Goal: Task Accomplishment & Management: Complete application form

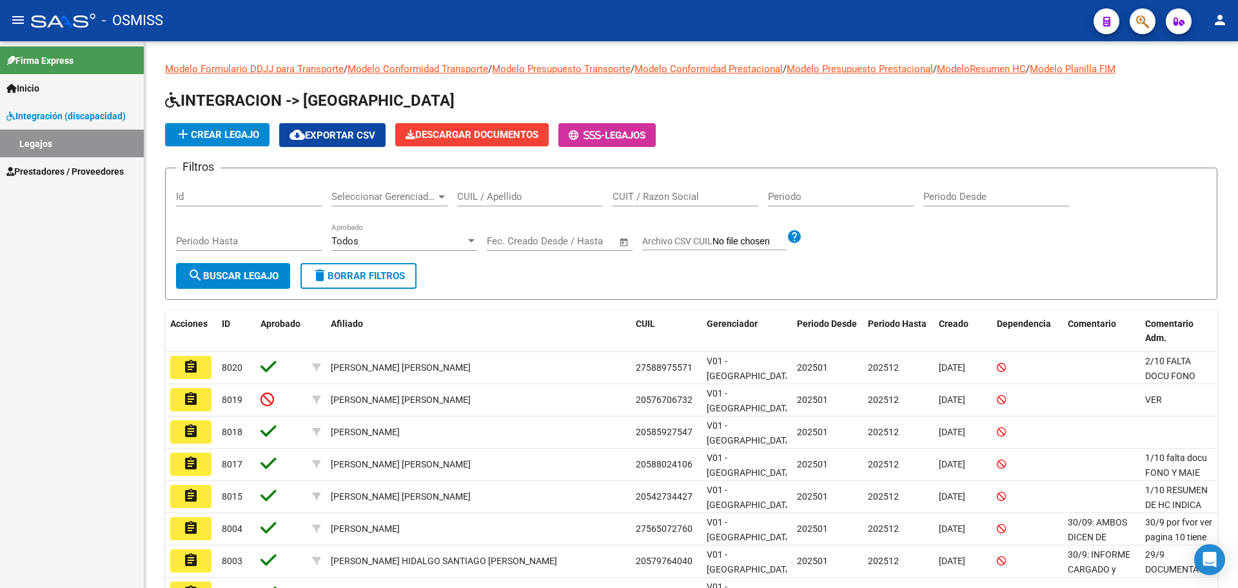
click at [40, 174] on span "Prestadores / Proveedores" at bounding box center [64, 171] width 117 height 14
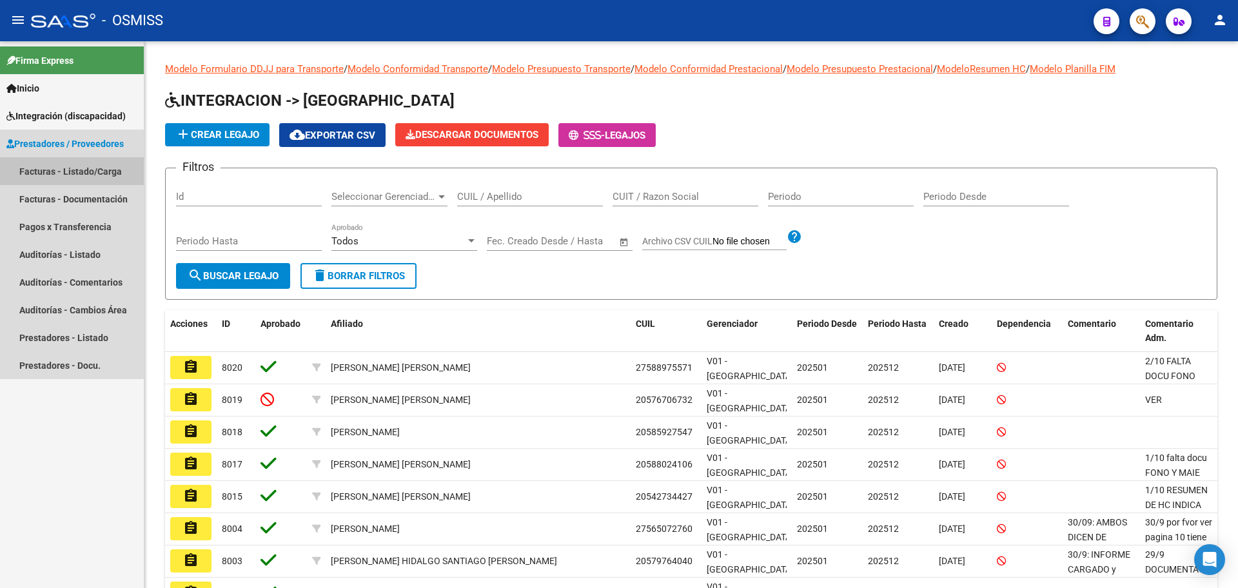
click at [46, 178] on link "Facturas - Listado/Carga" at bounding box center [72, 171] width 144 height 28
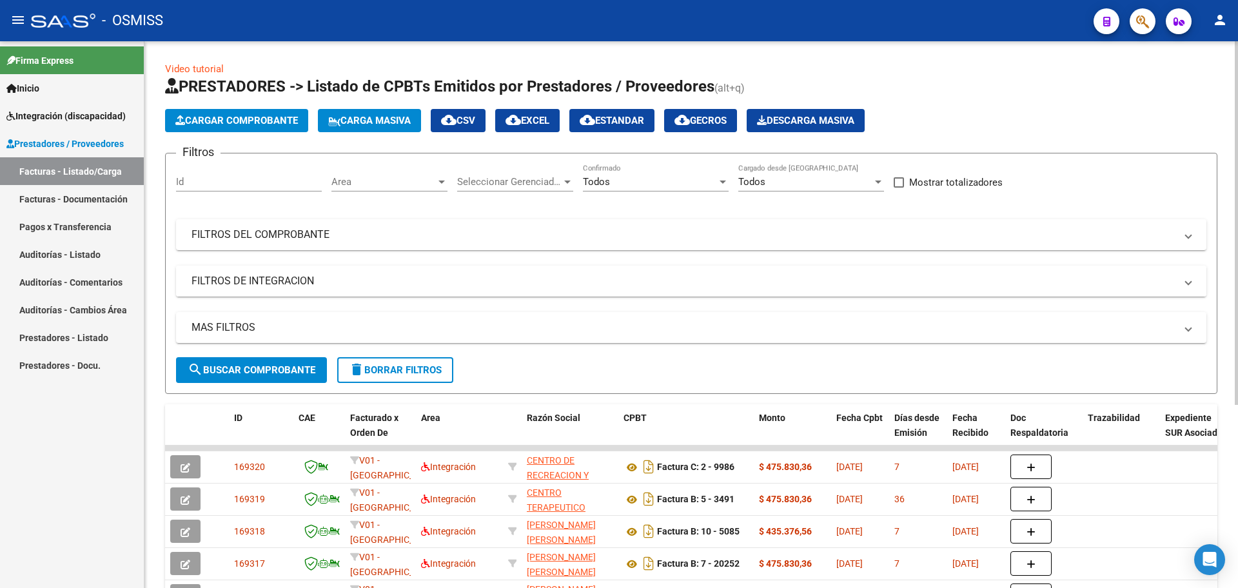
click at [280, 284] on mat-panel-title "FILTROS DE INTEGRACION" at bounding box center [684, 281] width 984 height 14
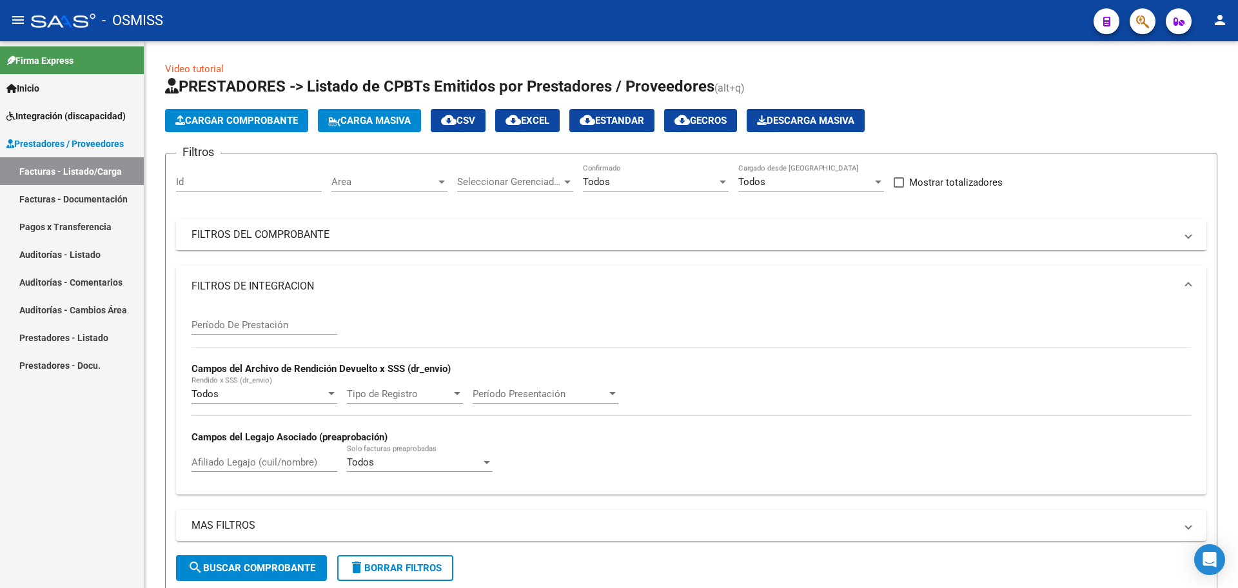
click at [26, 94] on span "Inicio" at bounding box center [22, 88] width 33 height 14
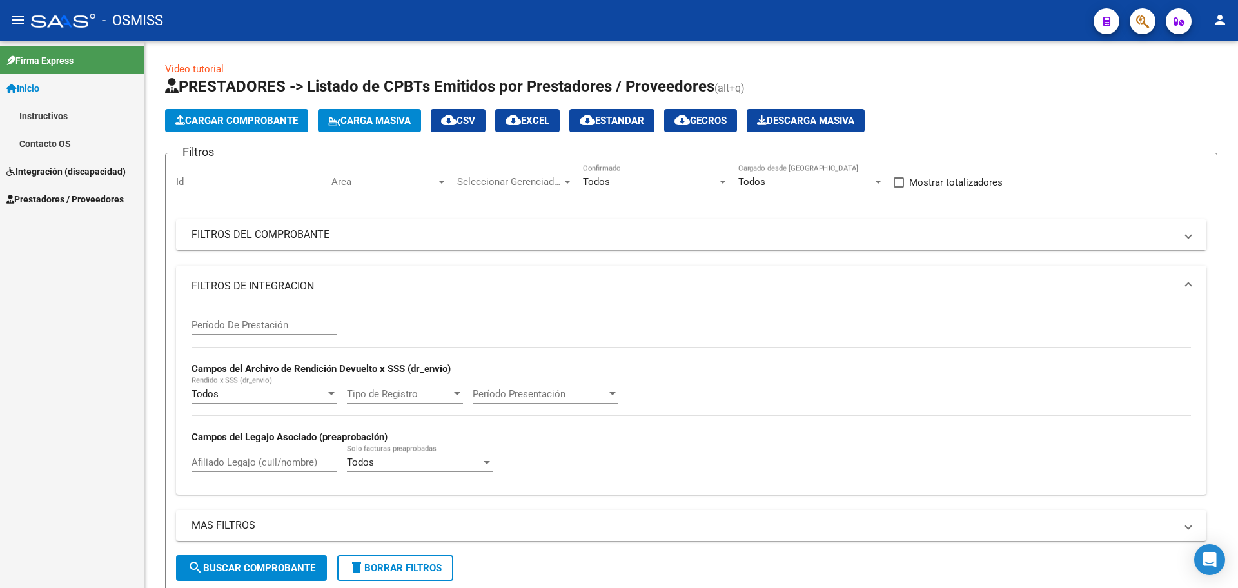
click at [28, 170] on span "Integración (discapacidad)" at bounding box center [65, 171] width 119 height 14
click at [30, 145] on link "Legajos" at bounding box center [72, 144] width 144 height 28
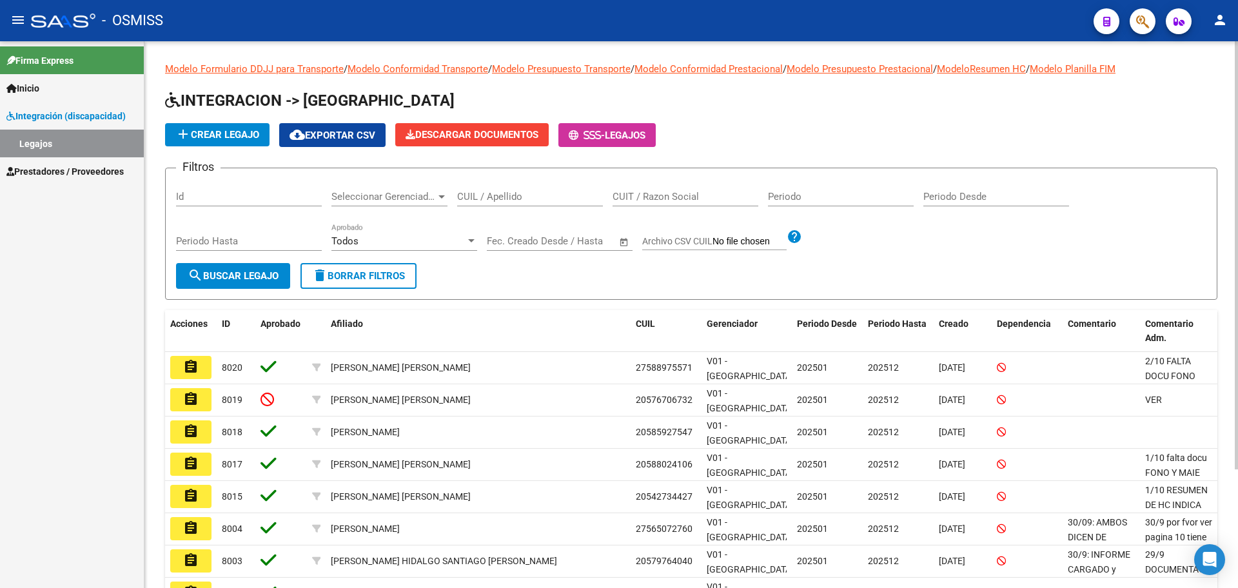
click at [498, 195] on input "CUIL / Apellido" at bounding box center [530, 197] width 146 height 12
click at [63, 164] on span "Prestadores / Proveedores" at bounding box center [64, 171] width 117 height 14
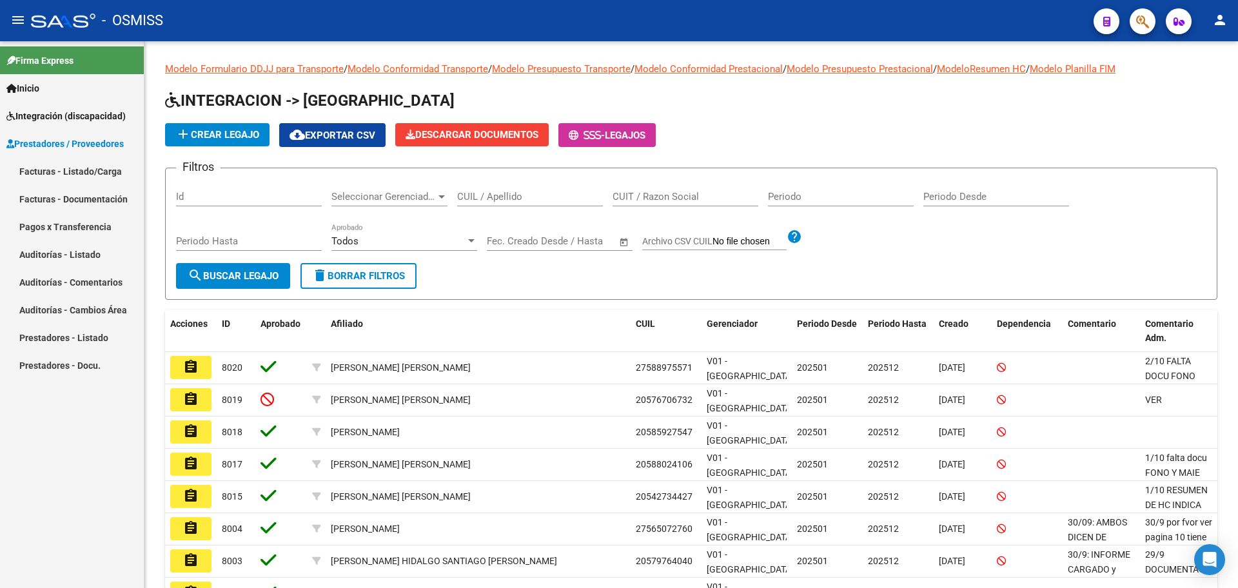
click at [51, 180] on link "Facturas - Listado/Carga" at bounding box center [72, 171] width 144 height 28
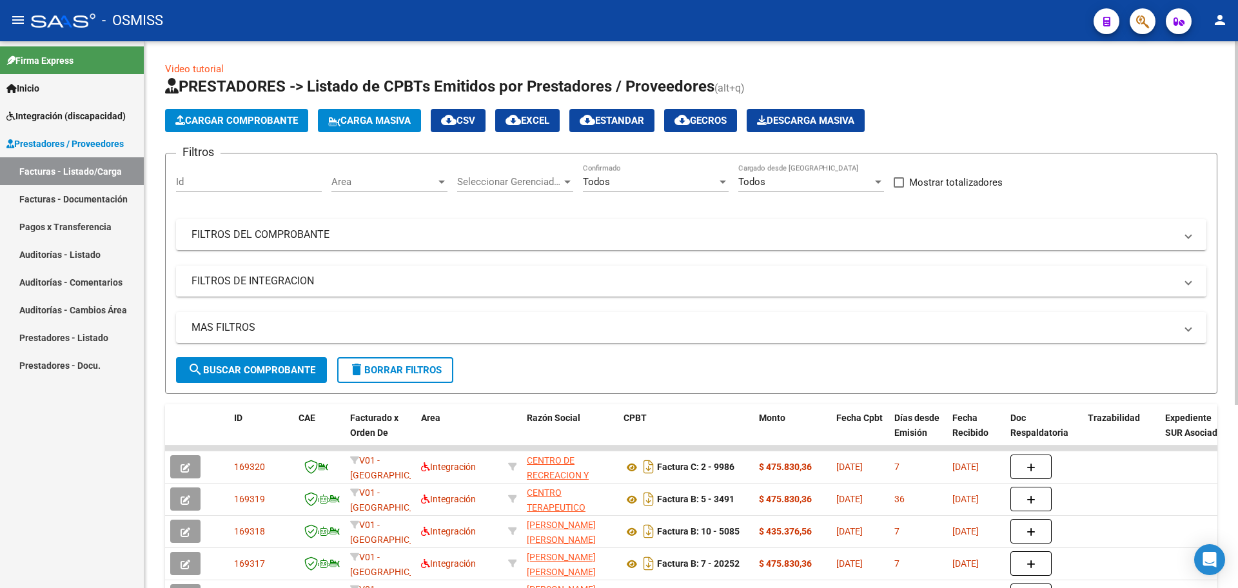
click at [320, 278] on mat-panel-title "FILTROS DE INTEGRACION" at bounding box center [684, 281] width 984 height 14
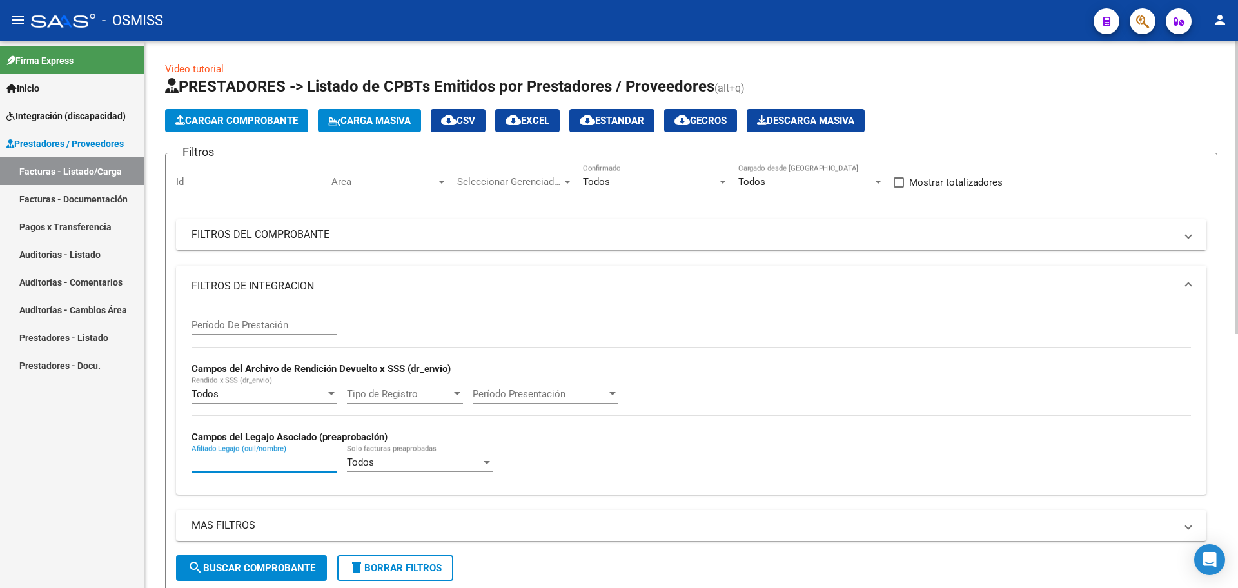
click at [212, 467] on input "Afiliado Legajo (cuil/nombre)" at bounding box center [265, 463] width 146 height 12
click at [304, 237] on mat-panel-title "FILTROS DEL COMPROBANTE" at bounding box center [684, 235] width 984 height 14
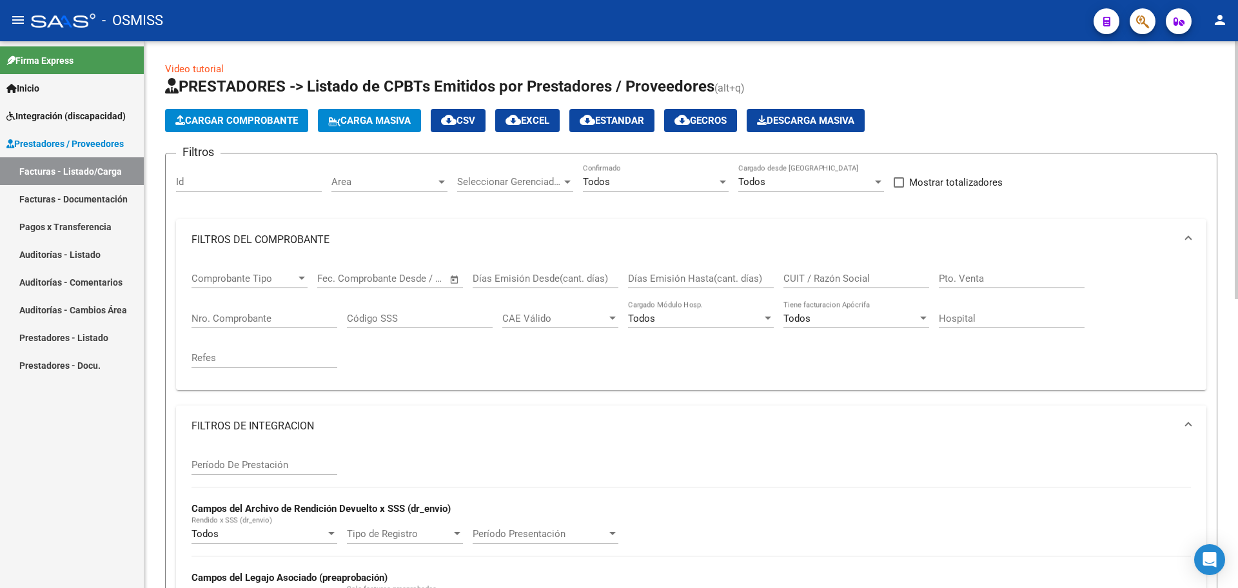
click at [853, 279] on input "CUIT / Razón Social" at bounding box center [856, 279] width 146 height 12
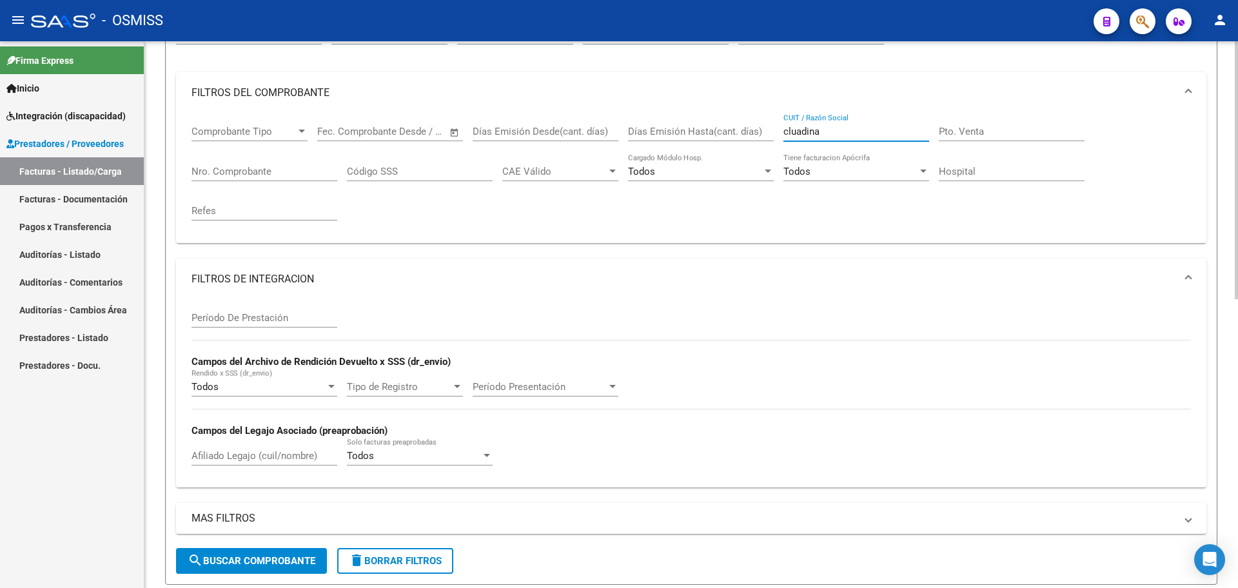
scroll to position [81, 0]
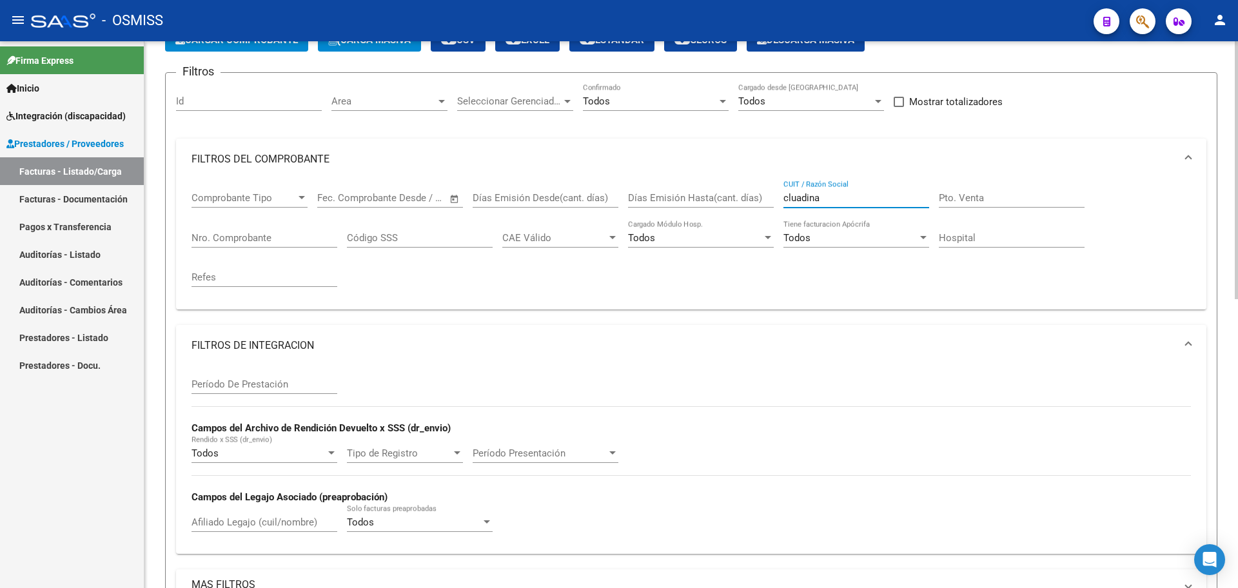
click at [799, 198] on input "cluadina" at bounding box center [856, 198] width 146 height 12
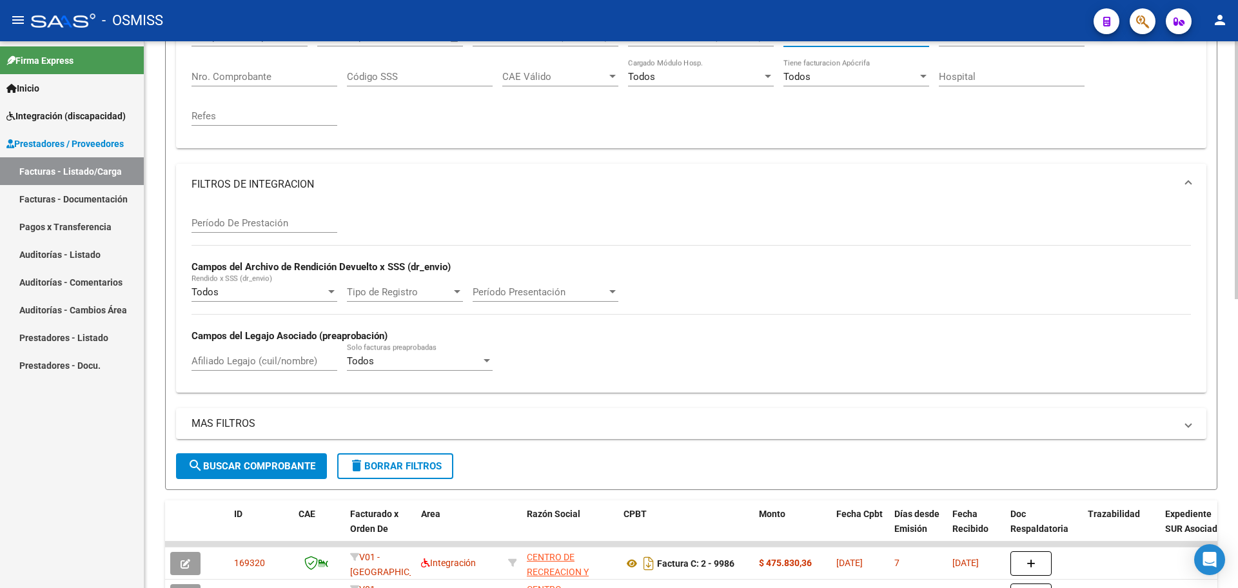
type input "[PERSON_NAME]"
click at [245, 462] on span "search Buscar Comprobante" at bounding box center [252, 466] width 128 height 12
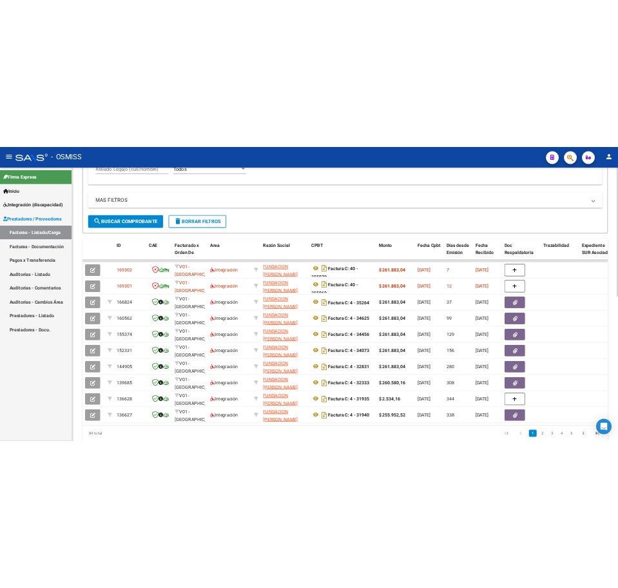
scroll to position [564, 0]
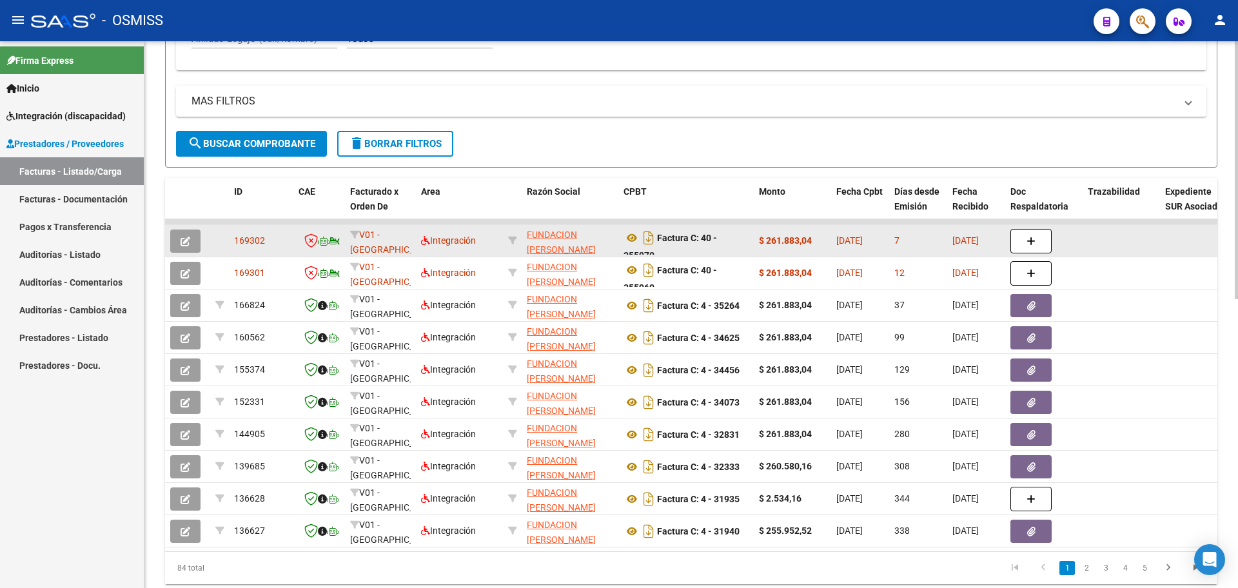
click at [178, 244] on button "button" at bounding box center [185, 241] width 30 height 23
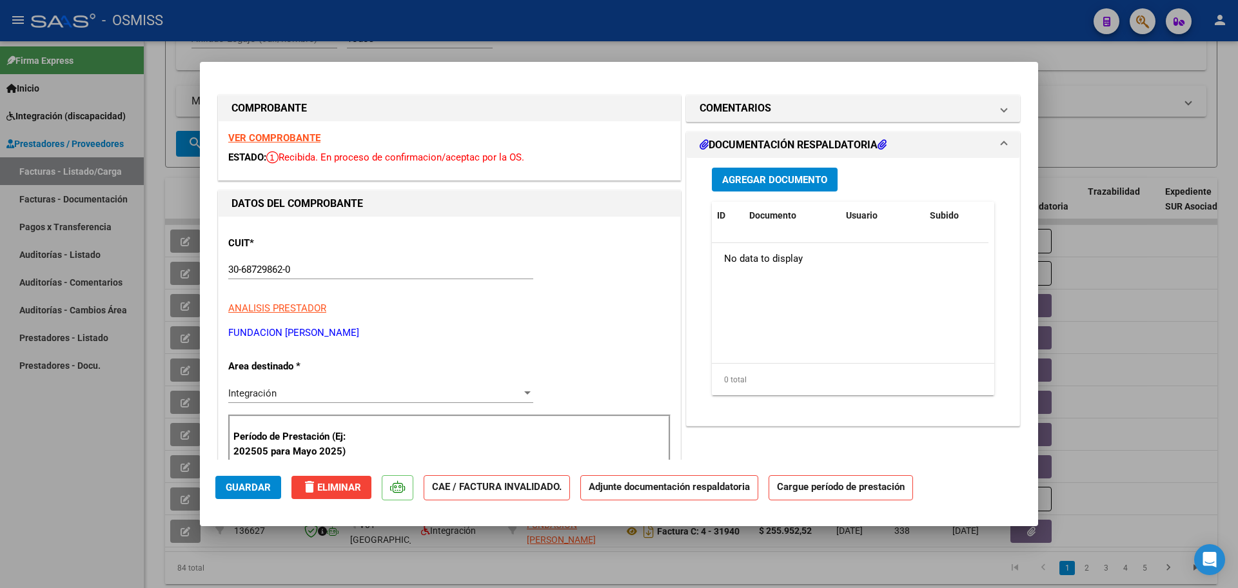
click at [298, 135] on strong "VER COMPROBANTE" at bounding box center [274, 138] width 92 height 12
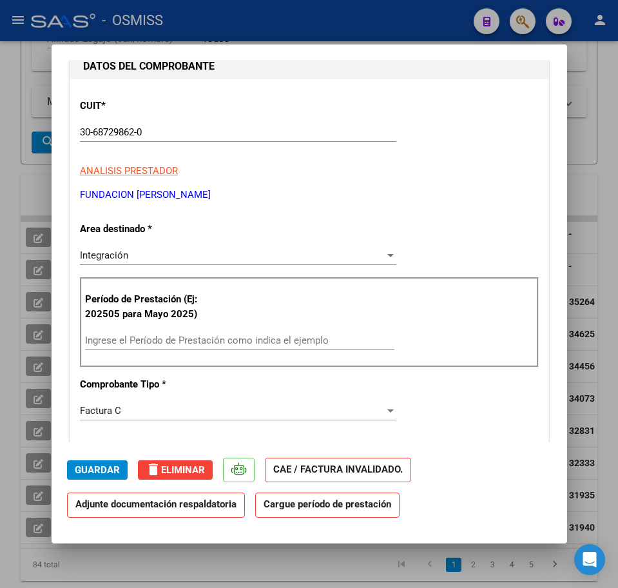
scroll to position [161, 0]
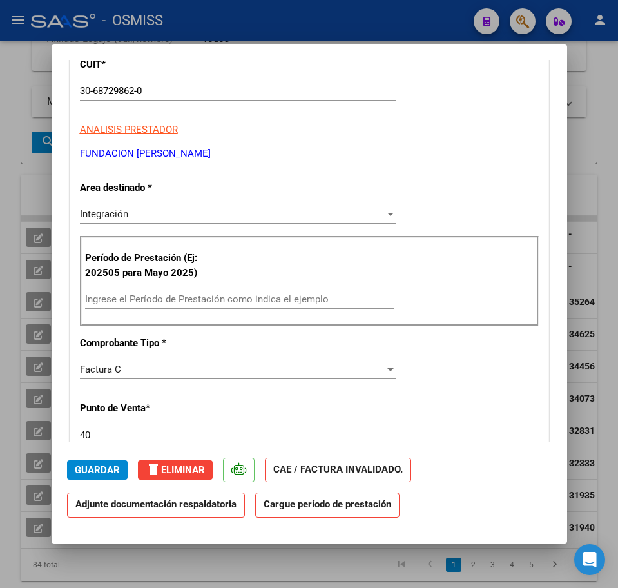
click at [154, 303] on input "Ingrese el Período de Prestación como indica el ejemplo" at bounding box center [240, 299] width 310 height 12
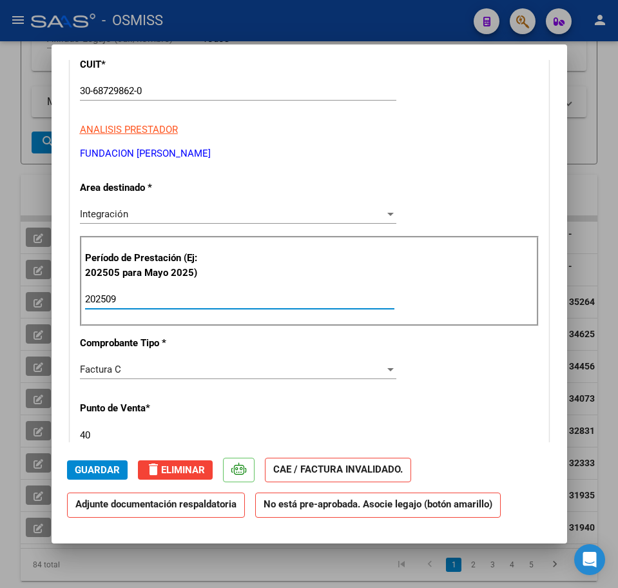
scroll to position [322, 0]
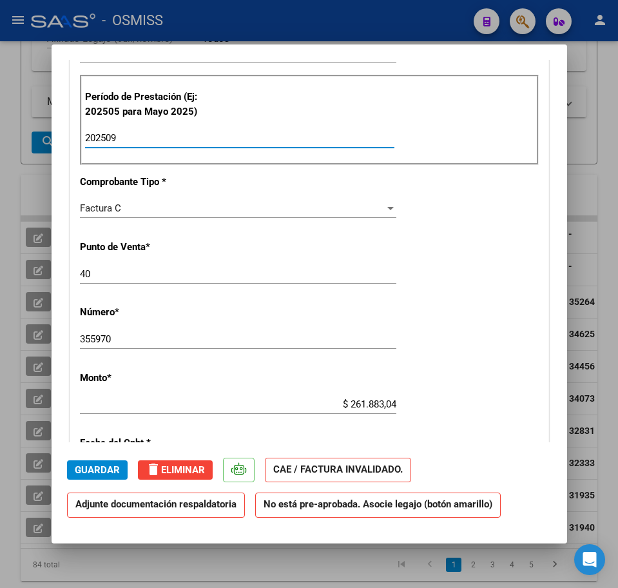
type input "202509"
click at [103, 274] on input "40" at bounding box center [238, 274] width 317 height 12
click at [106, 261] on div "CUIT * 30-68729862-0 Ingresar CUIT ANALISIS PRESTADOR FUNDACION [PERSON_NAME] A…" at bounding box center [309, 342] width 478 height 931
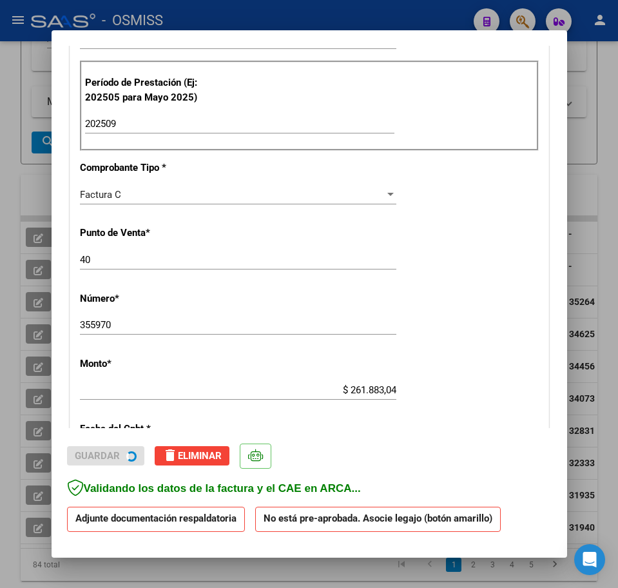
click at [105, 273] on div "40 Ingresar el Nro." at bounding box center [238, 266] width 317 height 32
click at [97, 263] on input "40" at bounding box center [238, 260] width 317 height 12
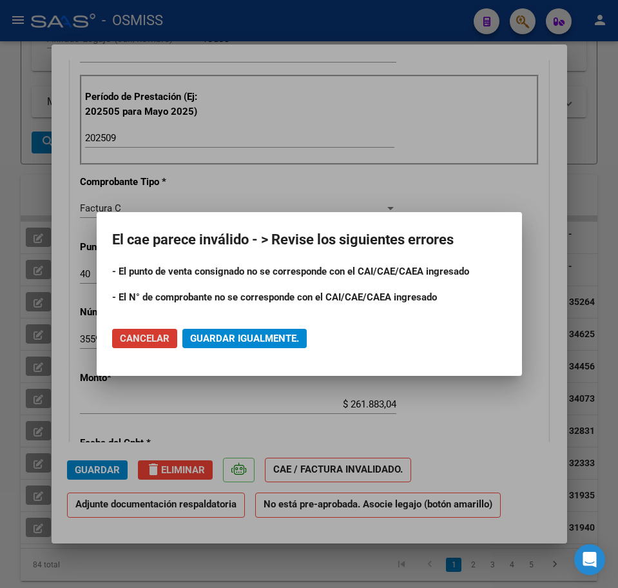
click at [159, 334] on span "Cancelar" at bounding box center [145, 339] width 50 height 12
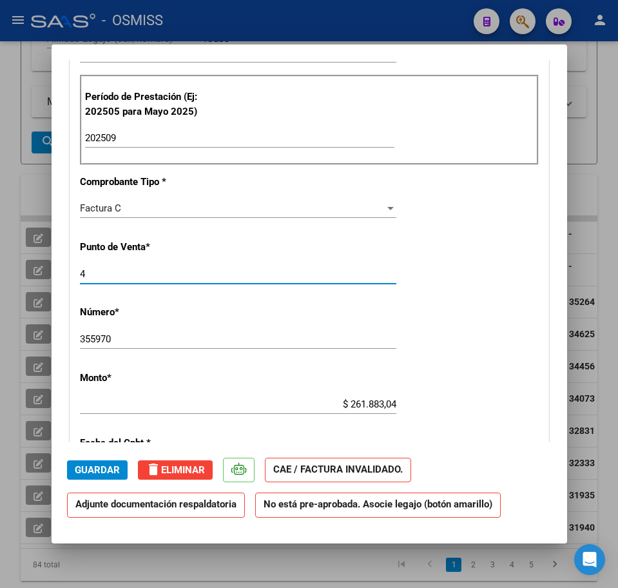
type input "4"
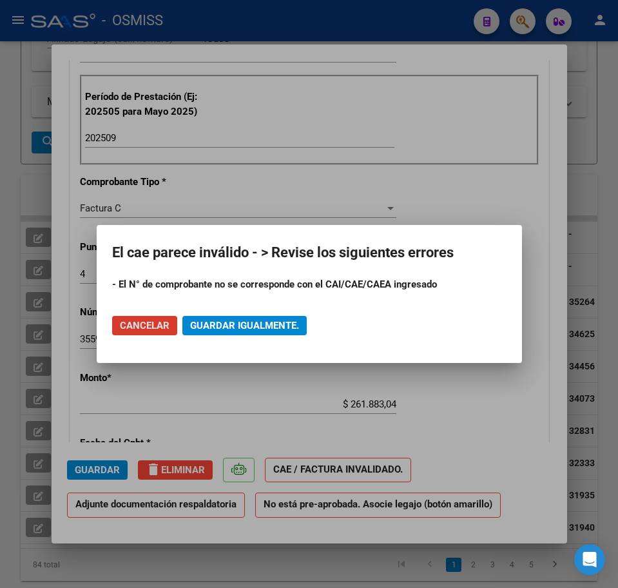
click at [144, 327] on span "Cancelar" at bounding box center [145, 326] width 50 height 12
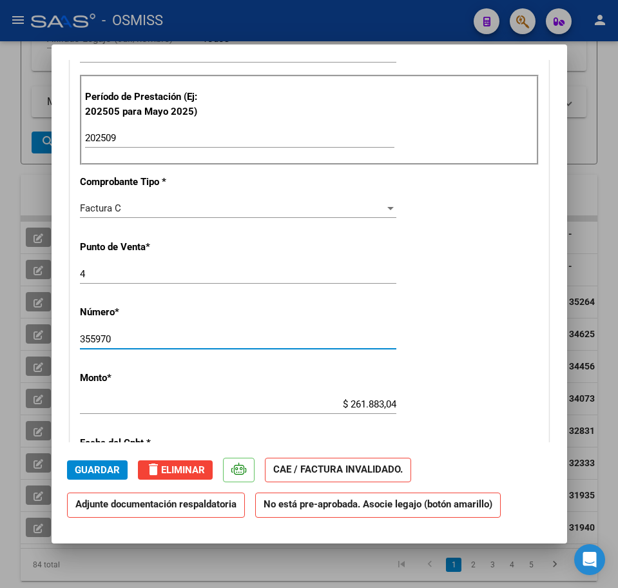
click at [120, 339] on input "355970" at bounding box center [238, 339] width 317 height 12
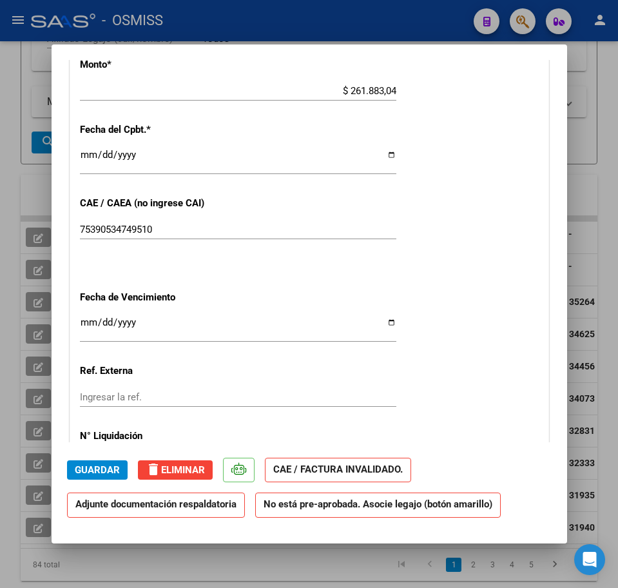
scroll to position [645, 0]
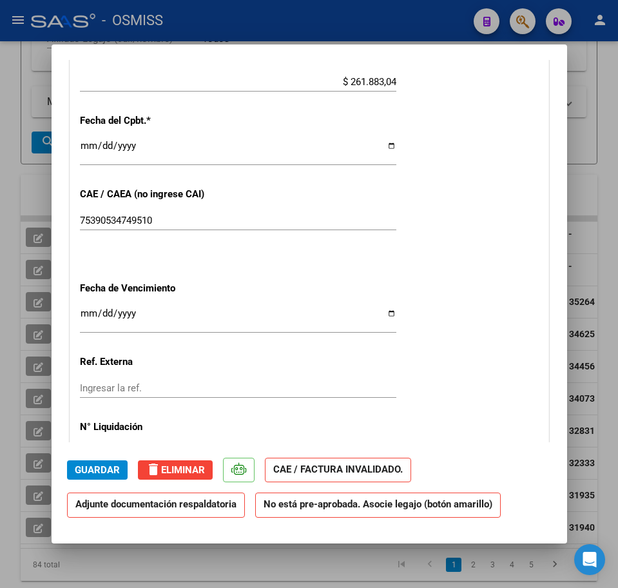
type input "35597"
click at [159, 224] on input "75390534749510" at bounding box center [238, 221] width 317 height 12
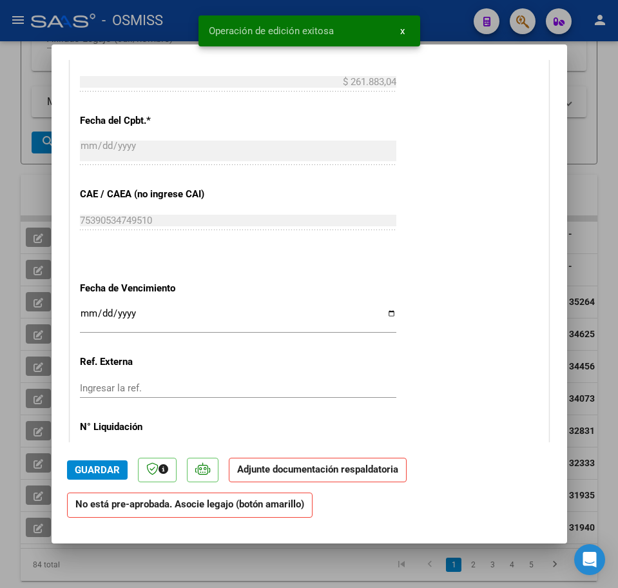
click at [161, 233] on div "75390534749510 Ingresar el CAE o CAEA (no ingrese CAI)" at bounding box center [238, 227] width 317 height 32
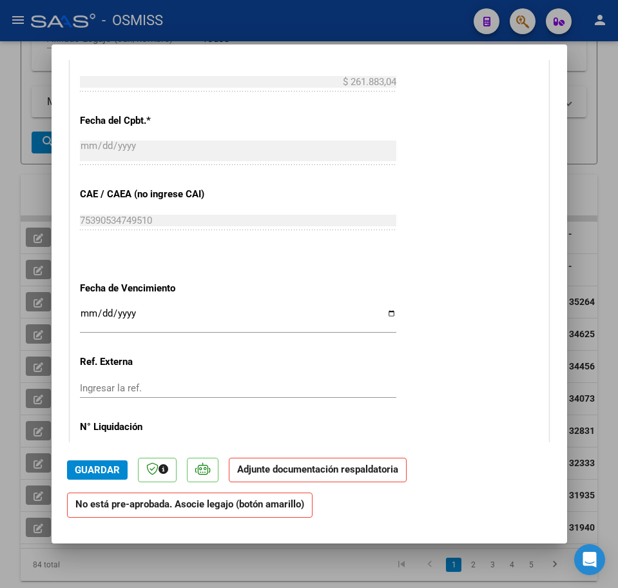
click at [95, 469] on span "Guardar" at bounding box center [97, 470] width 45 height 12
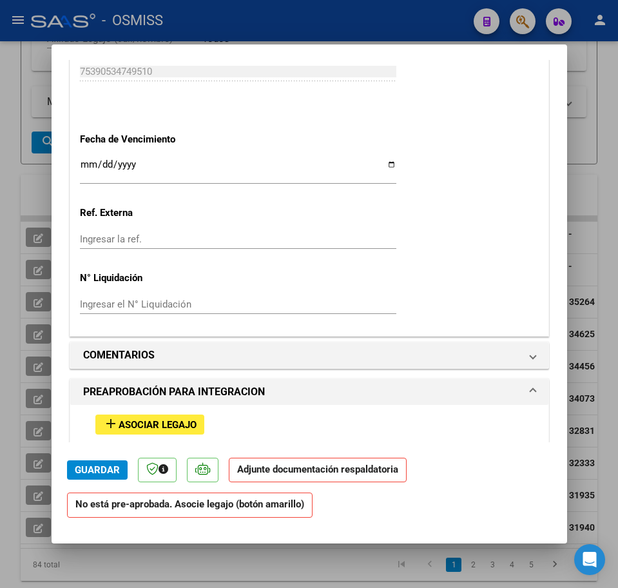
scroll to position [887, 0]
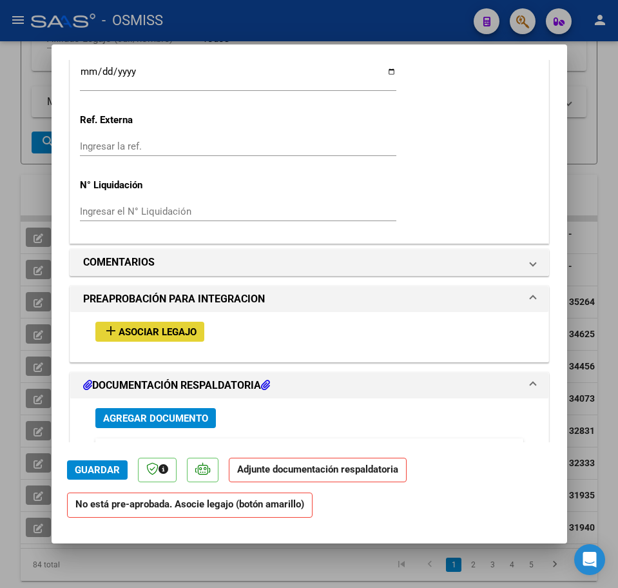
click at [184, 333] on span "Asociar Legajo" at bounding box center [158, 332] width 78 height 12
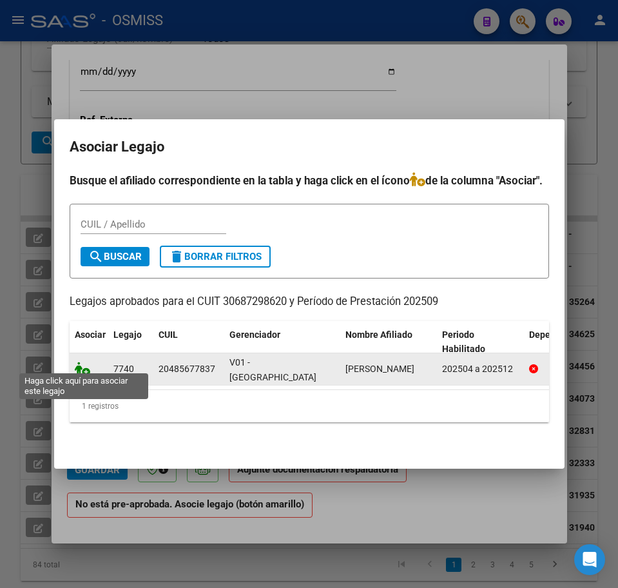
click at [82, 365] on icon at bounding box center [82, 369] width 15 height 14
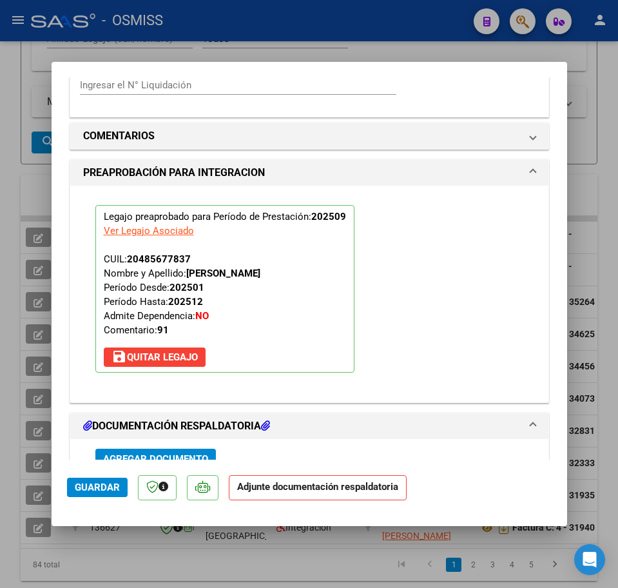
scroll to position [1243, 0]
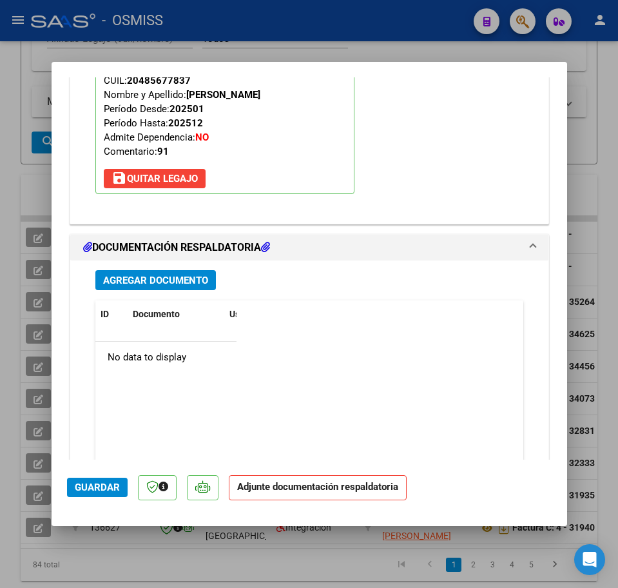
click at [194, 284] on span "Agregar Documento" at bounding box center [155, 281] width 105 height 12
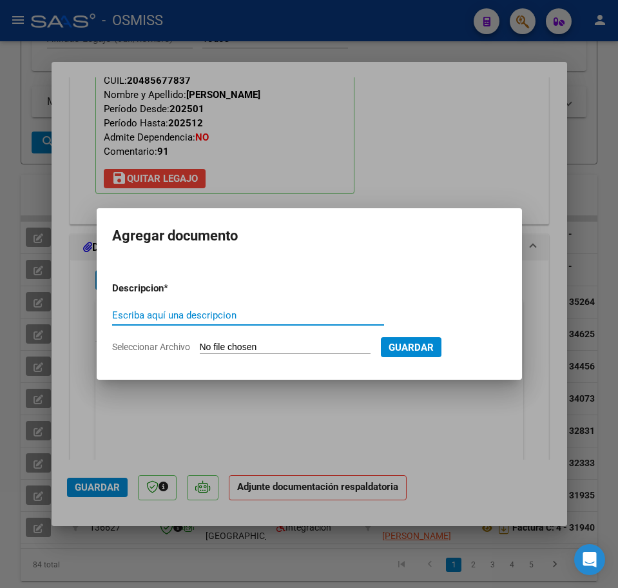
click at [239, 344] on input "Seleccionar Archivo" at bounding box center [285, 348] width 171 height 12
type input "C:\fakepath\PL 4-35597 [PERSON_NAME] L MIS 09.pdf"
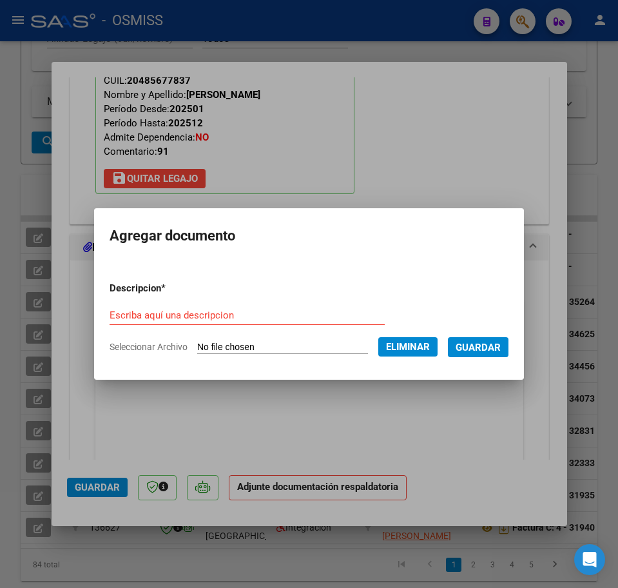
click at [217, 311] on input "Escriba aquí una descripcion" at bounding box center [247, 316] width 275 height 12
type input "p"
type input "PL"
click at [495, 350] on span "Guardar" at bounding box center [478, 348] width 45 height 12
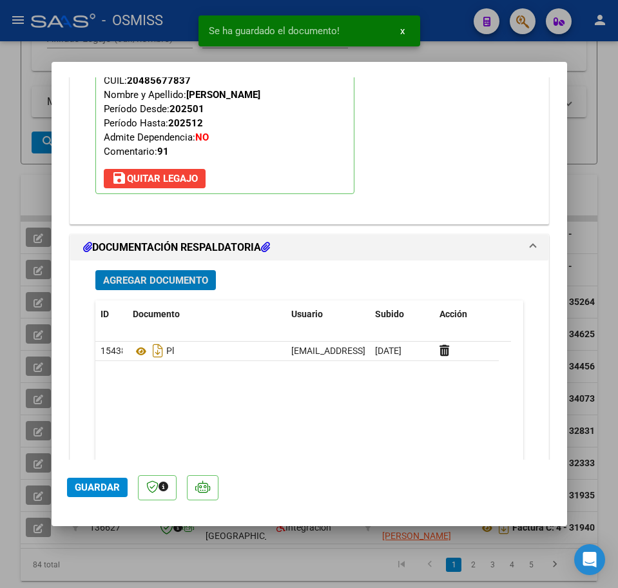
click at [95, 494] on button "Guardar" at bounding box center [97, 487] width 61 height 19
type input "$ 0,00"
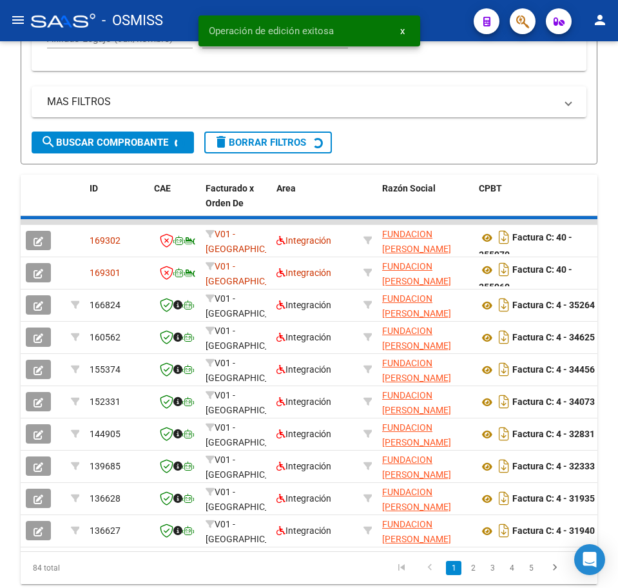
scroll to position [723, 0]
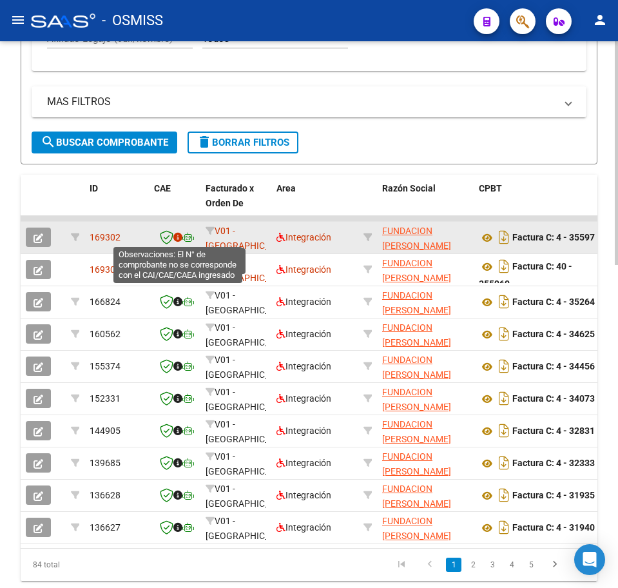
click at [176, 239] on icon at bounding box center [177, 237] width 9 height 9
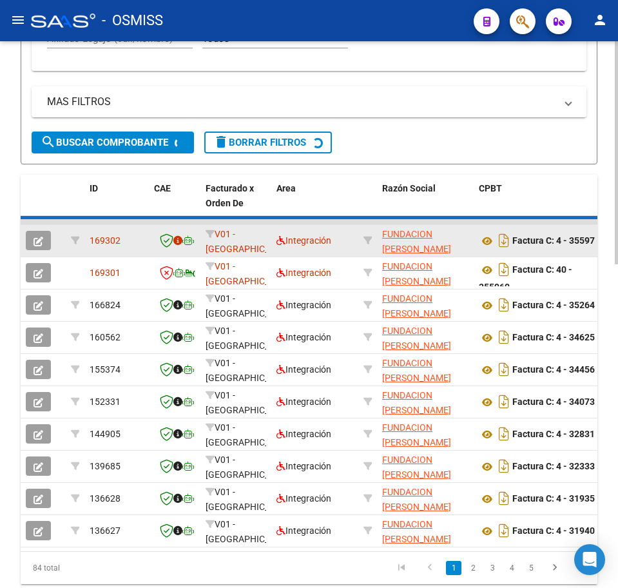
click at [176, 239] on icon at bounding box center [177, 240] width 9 height 9
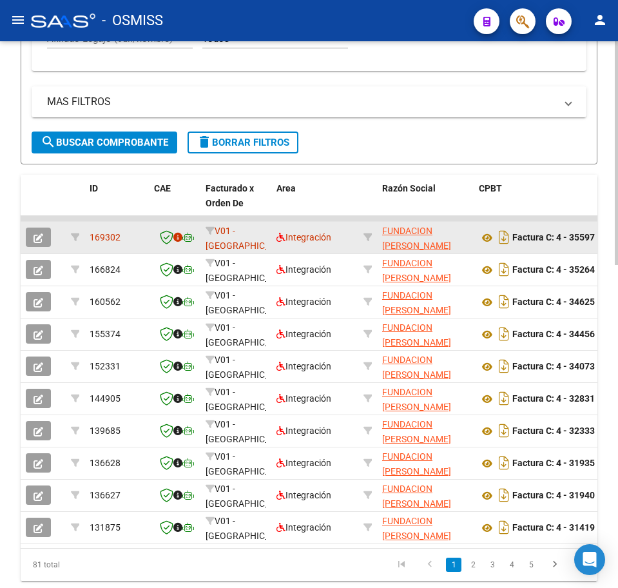
click at [36, 233] on icon "button" at bounding box center [39, 238] width 10 height 10
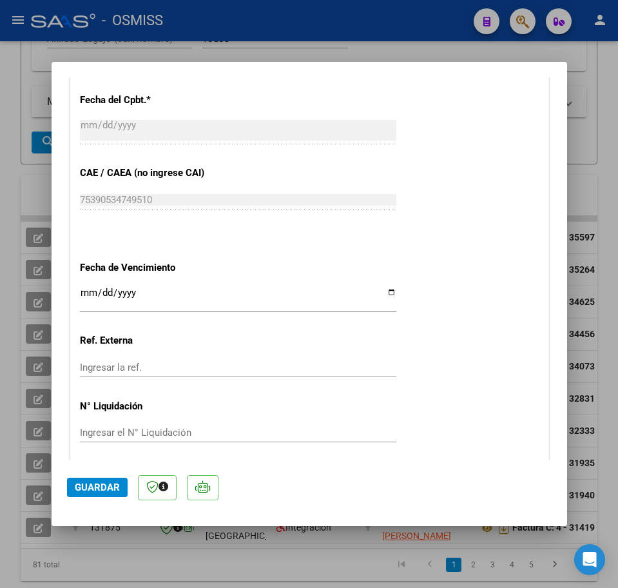
scroll to position [725, 0]
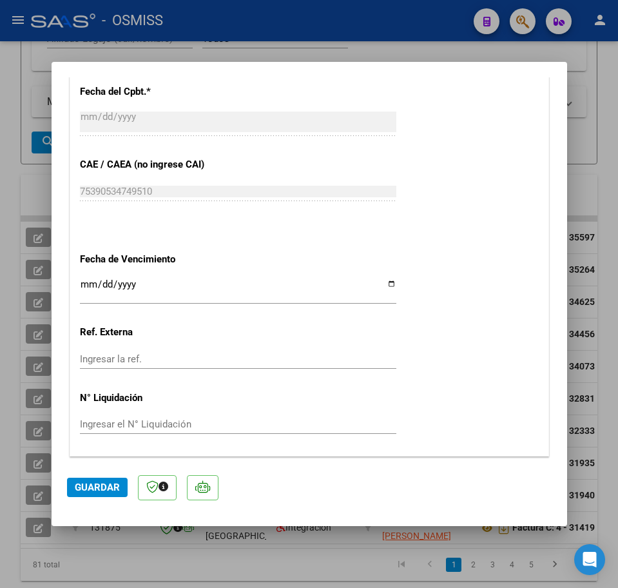
click at [164, 492] on p at bounding box center [157, 487] width 39 height 25
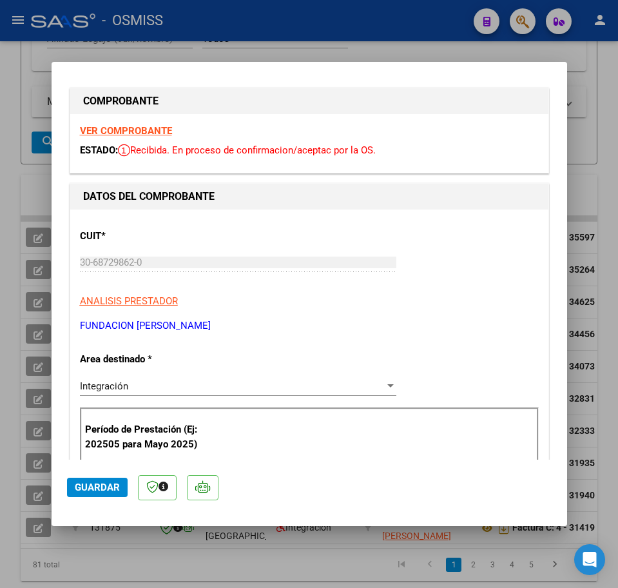
scroll to position [0, 0]
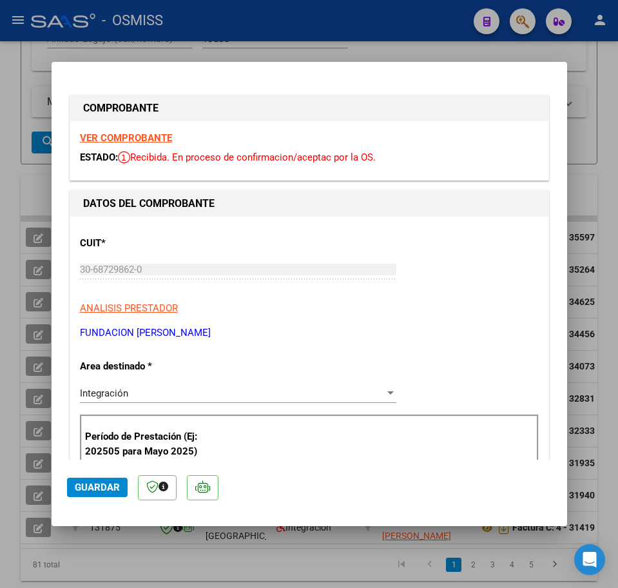
type input "$ 0,00"
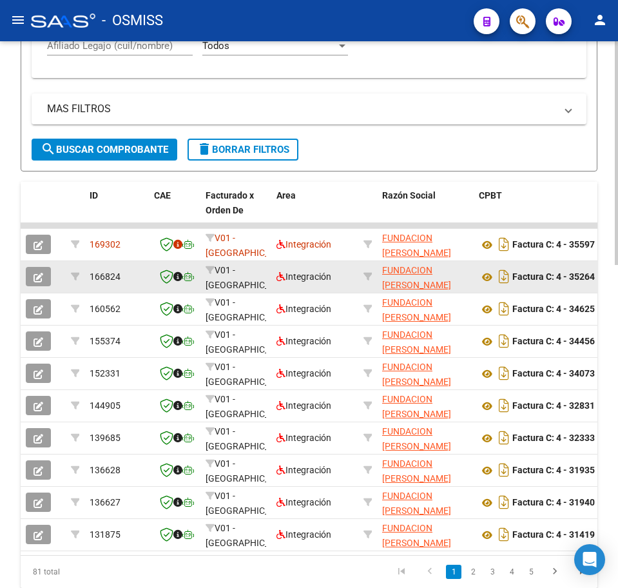
scroll to position [723, 0]
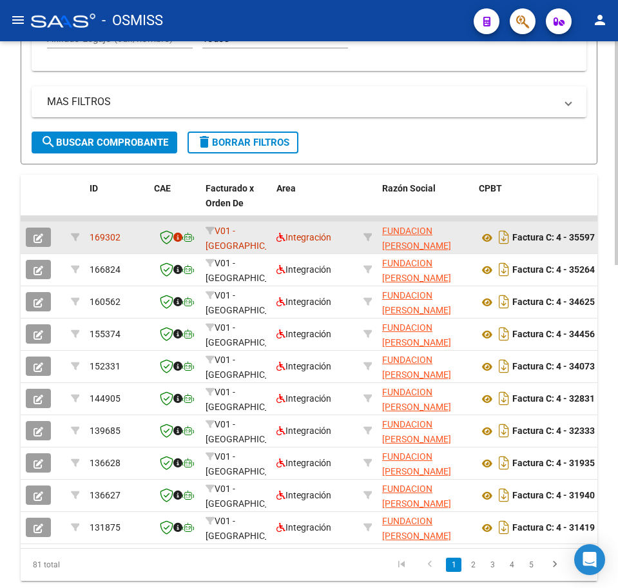
click at [35, 233] on icon "button" at bounding box center [39, 238] width 10 height 10
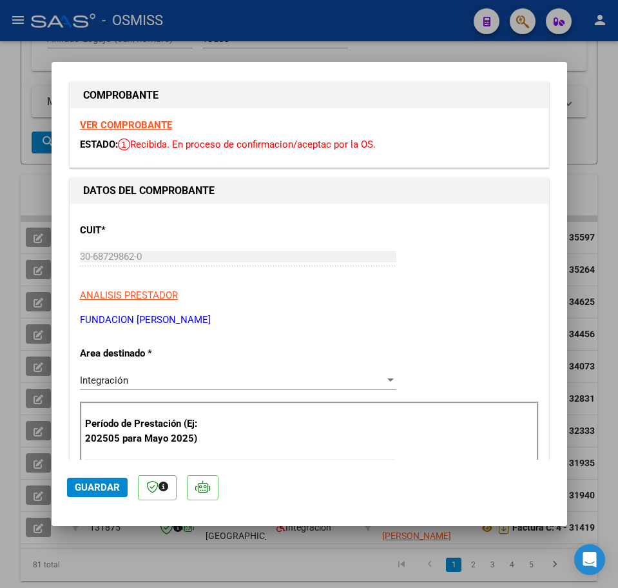
scroll to position [0, 0]
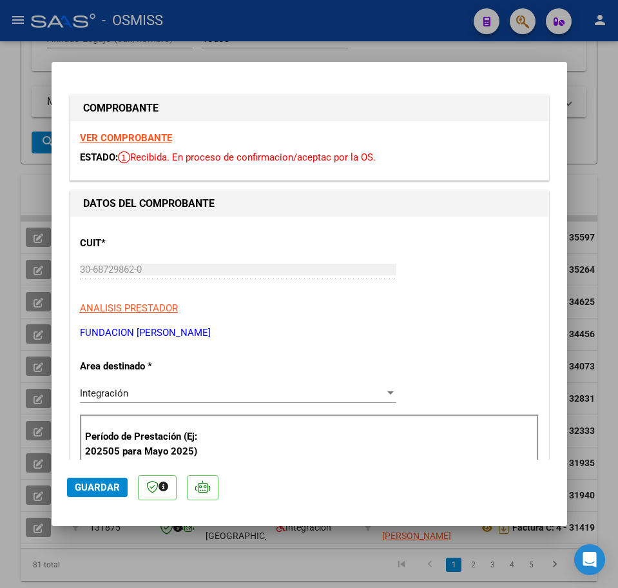
click at [121, 138] on strong "VER COMPROBANTE" at bounding box center [126, 138] width 92 height 12
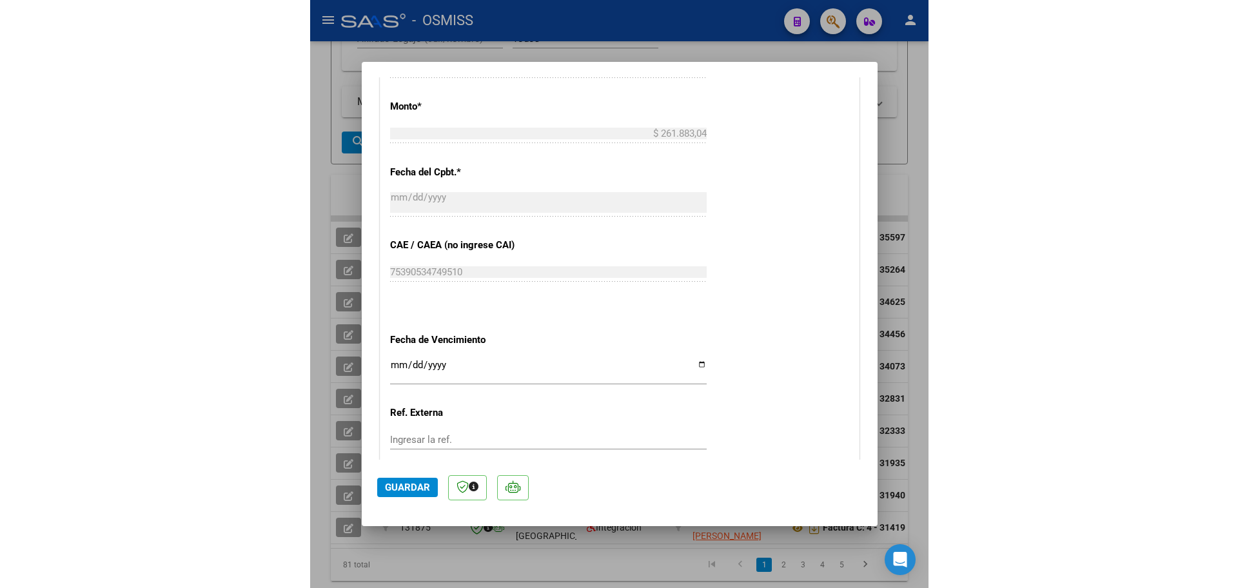
scroll to position [725, 0]
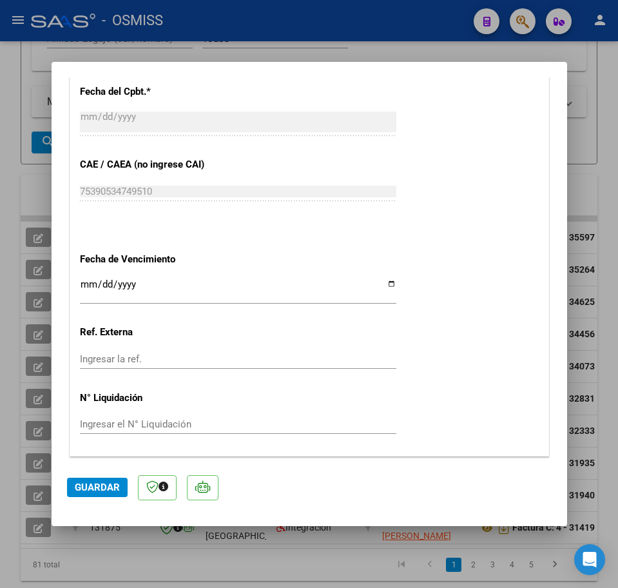
click at [170, 197] on div "75390534749510 Ingresar el CAE o CAEA (no ingrese CAI)" at bounding box center [238, 191] width 317 height 19
drag, startPoint x: 95, startPoint y: 491, endPoint x: 93, endPoint y: 483, distance: 7.8
click at [95, 491] on span "Guardar" at bounding box center [97, 488] width 45 height 12
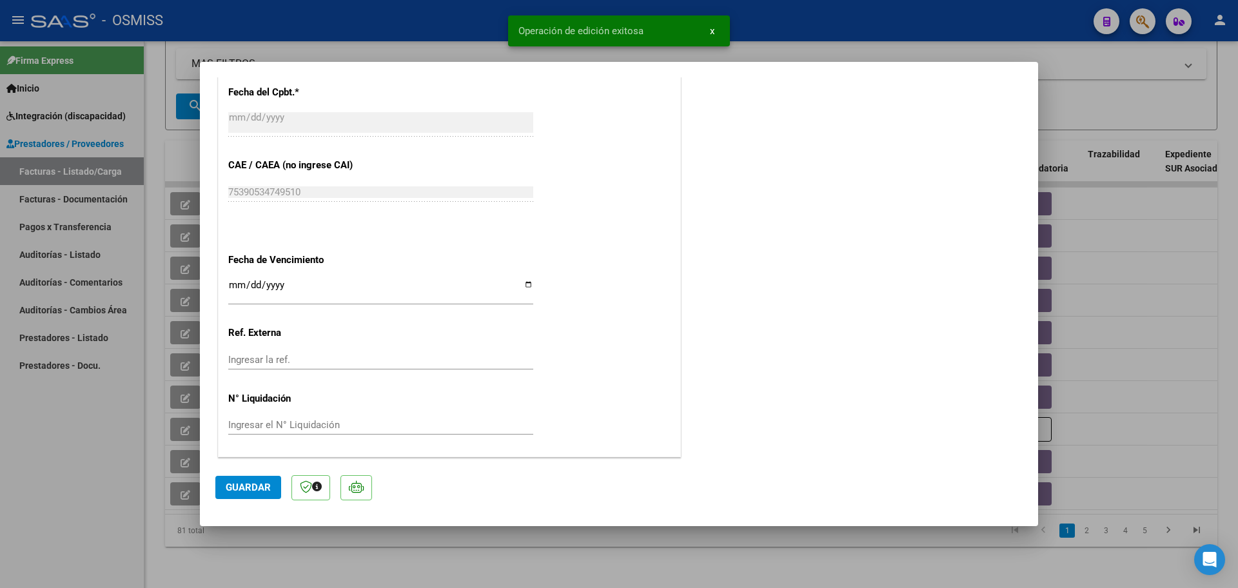
scroll to position [564, 0]
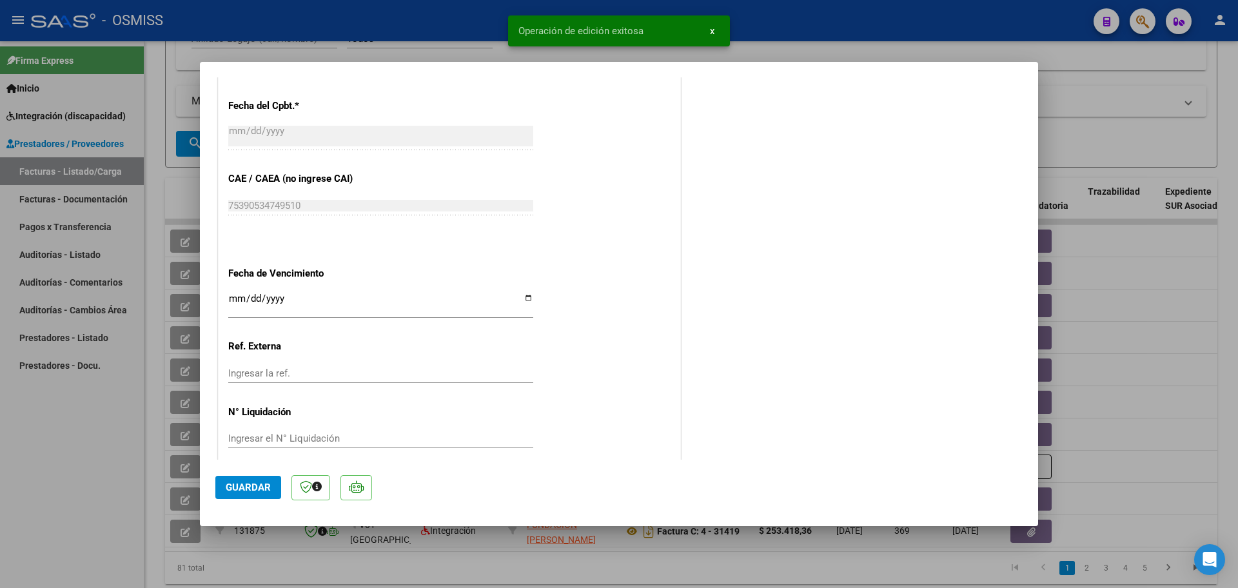
type input "$ 0,00"
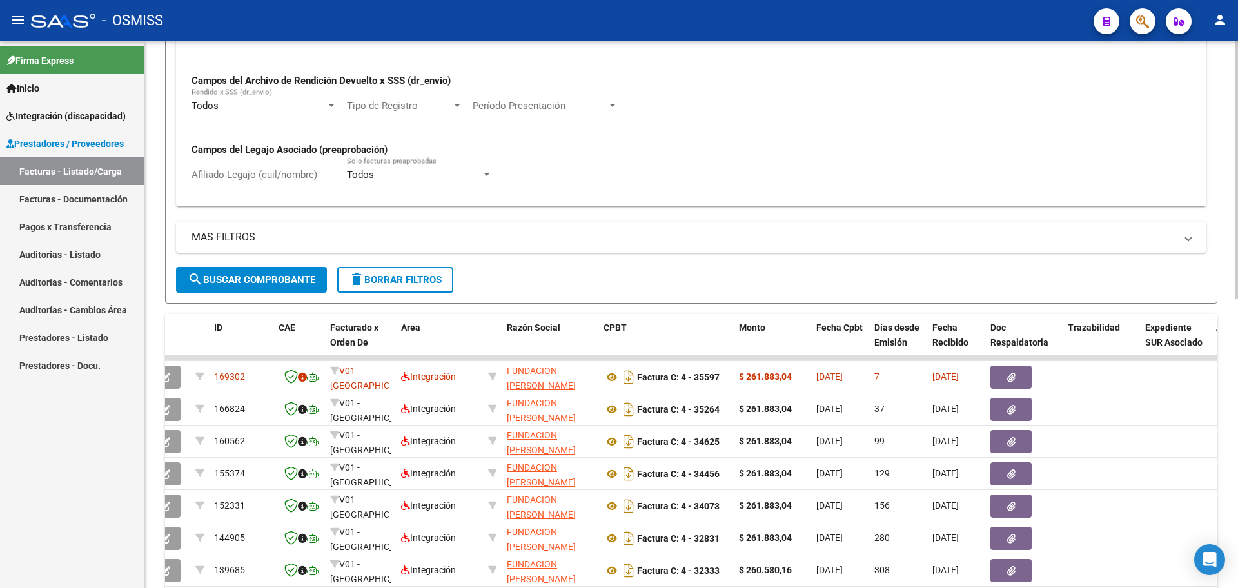
scroll to position [453, 0]
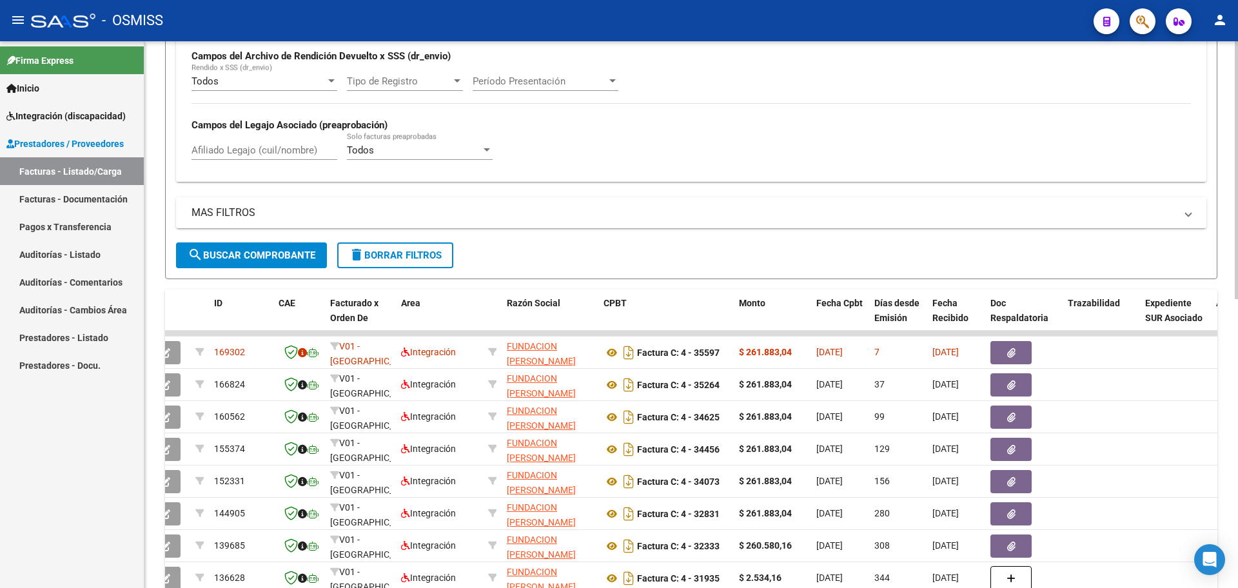
click at [253, 257] on span "search Buscar Comprobante" at bounding box center [252, 256] width 128 height 12
click at [400, 253] on span "delete Borrar Filtros" at bounding box center [395, 256] width 93 height 12
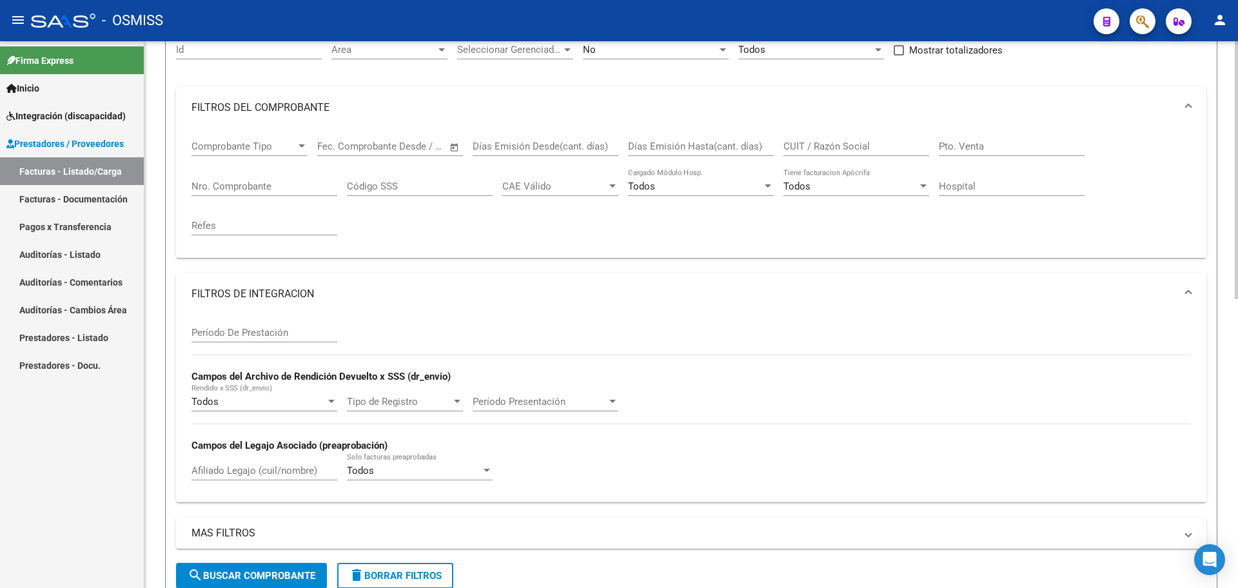
scroll to position [130, 0]
click at [242, 192] on input "Nro. Comprobante" at bounding box center [265, 188] width 146 height 12
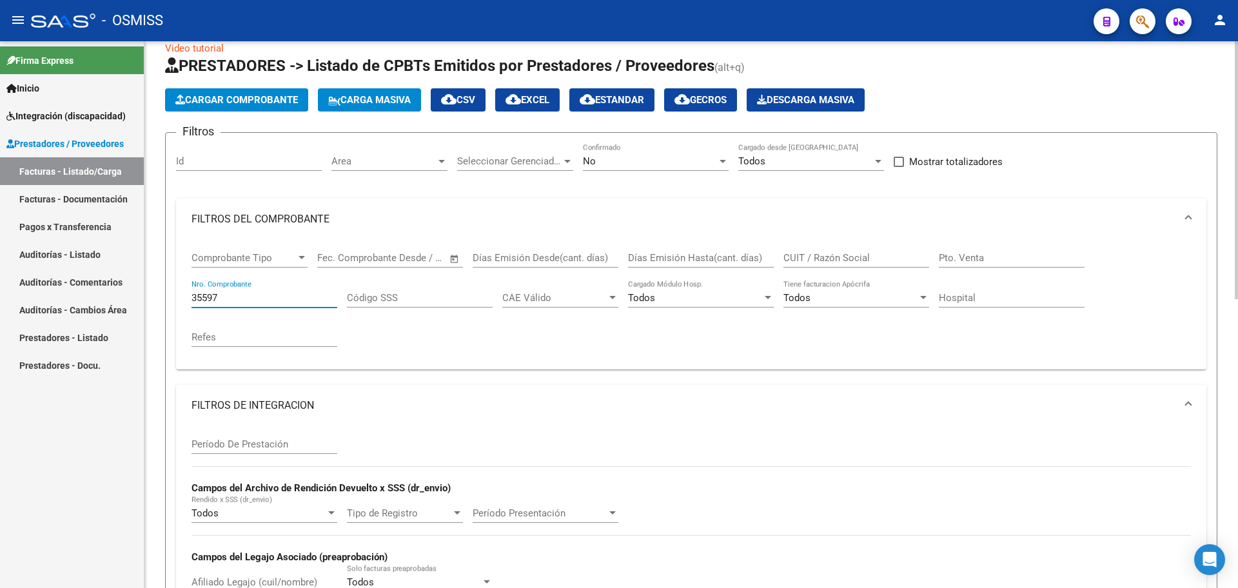
scroll to position [0, 0]
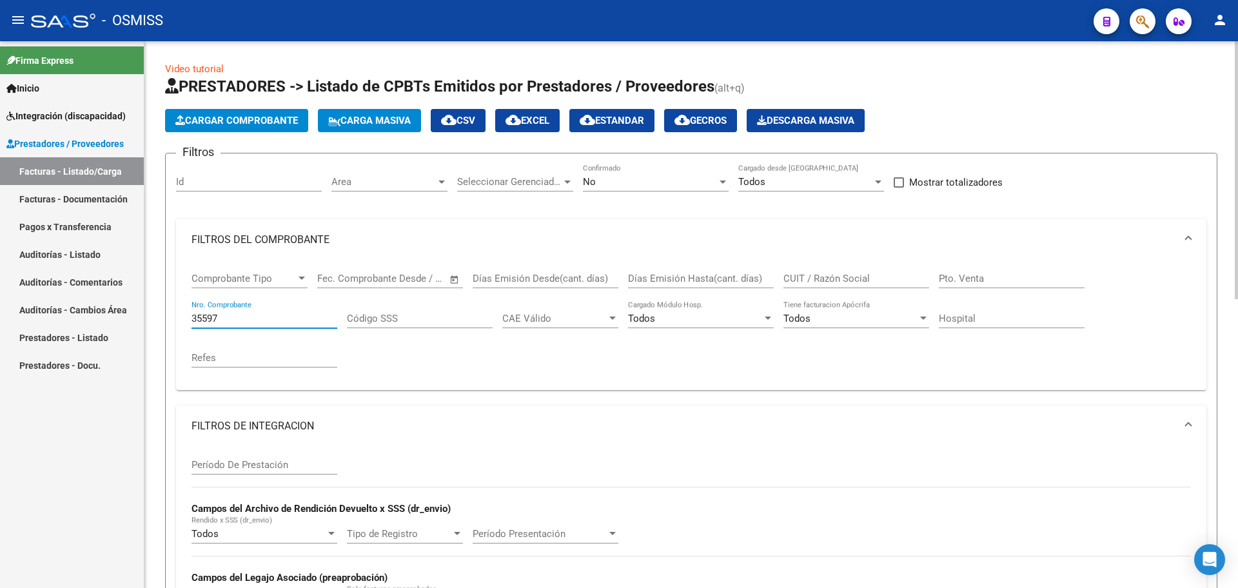
click at [717, 189] on div "No Confirmado" at bounding box center [656, 178] width 146 height 28
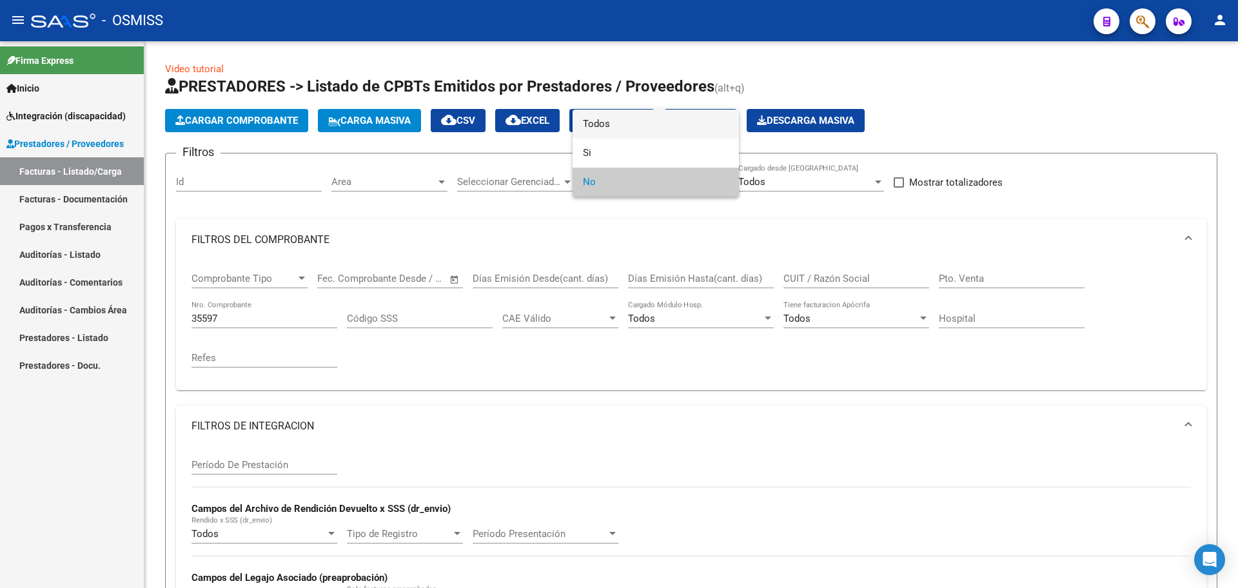
click at [649, 125] on span "Todos" at bounding box center [656, 124] width 146 height 29
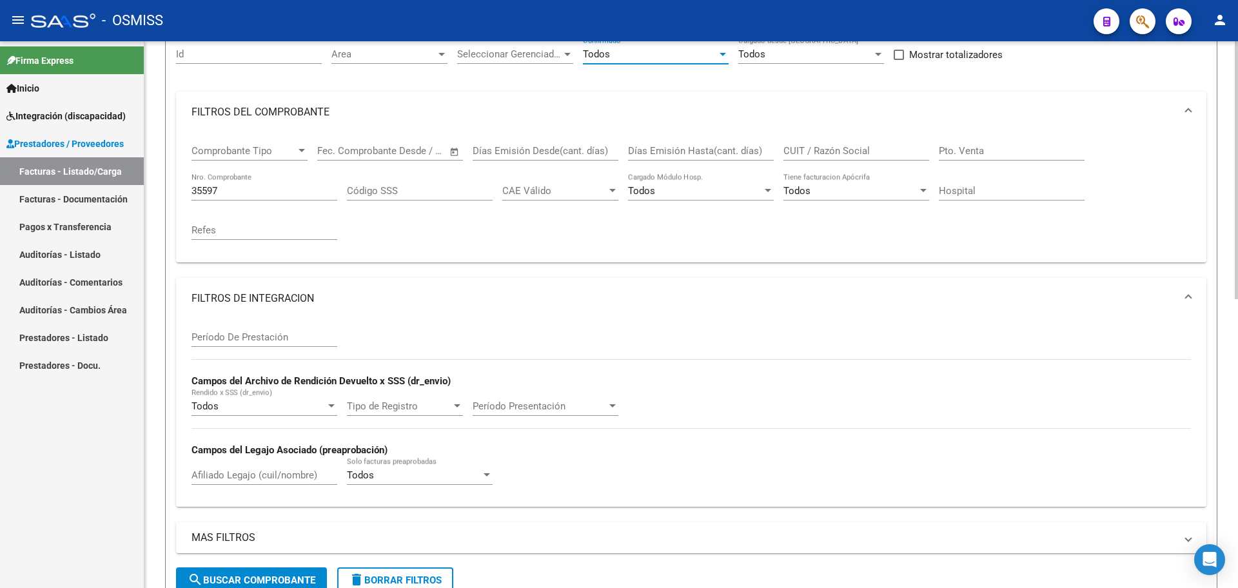
scroll to position [161, 0]
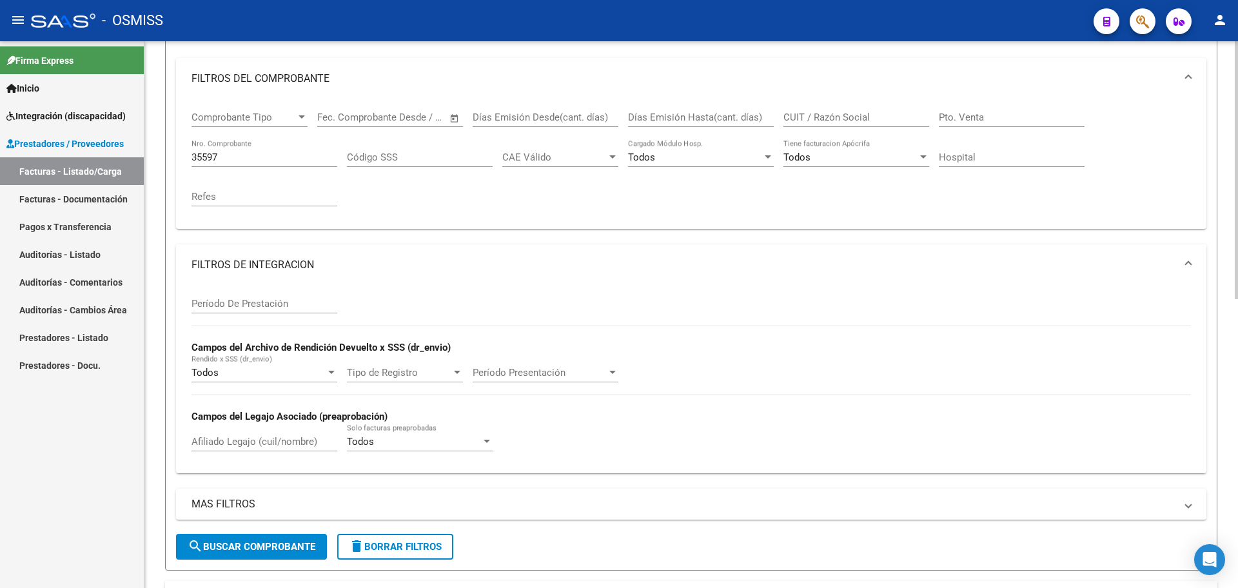
click at [268, 555] on button "search Buscar Comprobante" at bounding box center [251, 547] width 151 height 26
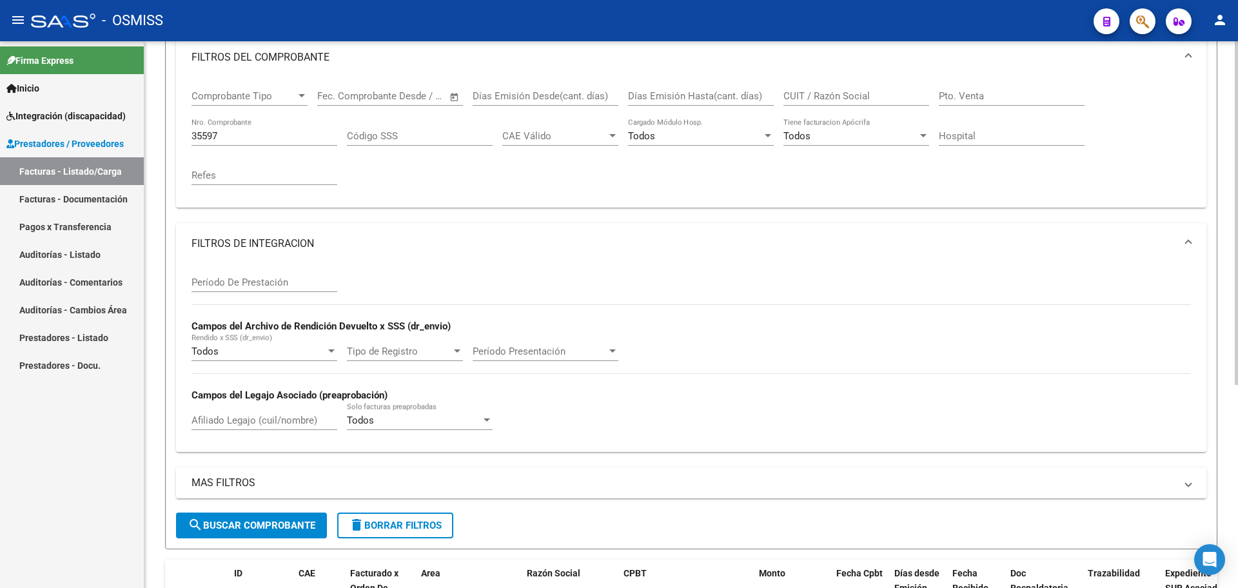
scroll to position [162, 0]
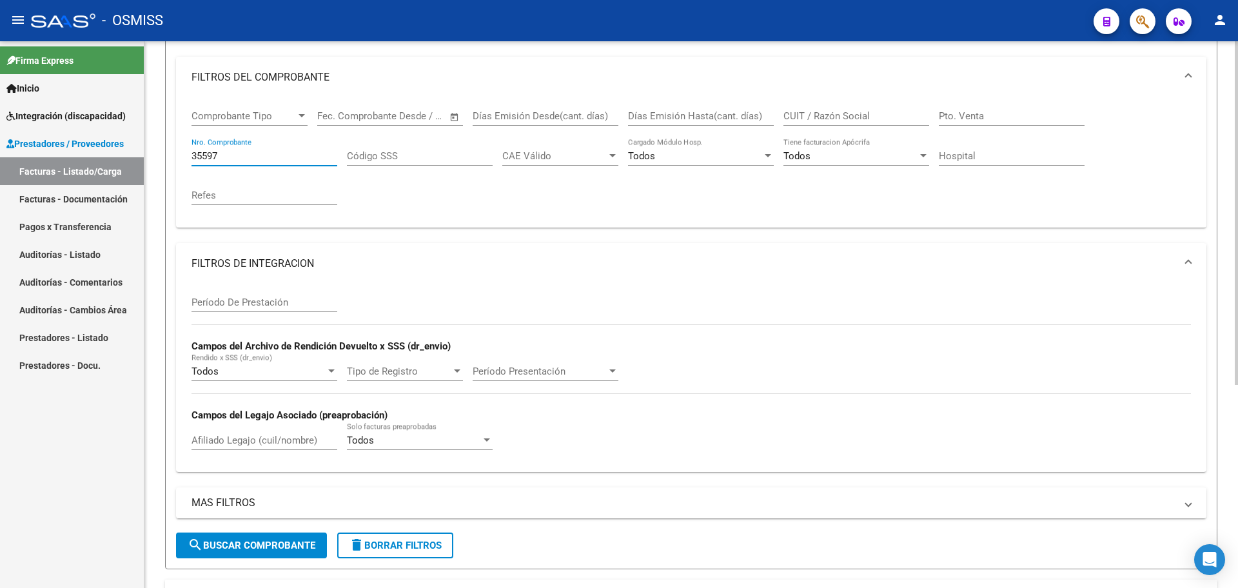
click at [225, 151] on input "35597" at bounding box center [265, 156] width 146 height 12
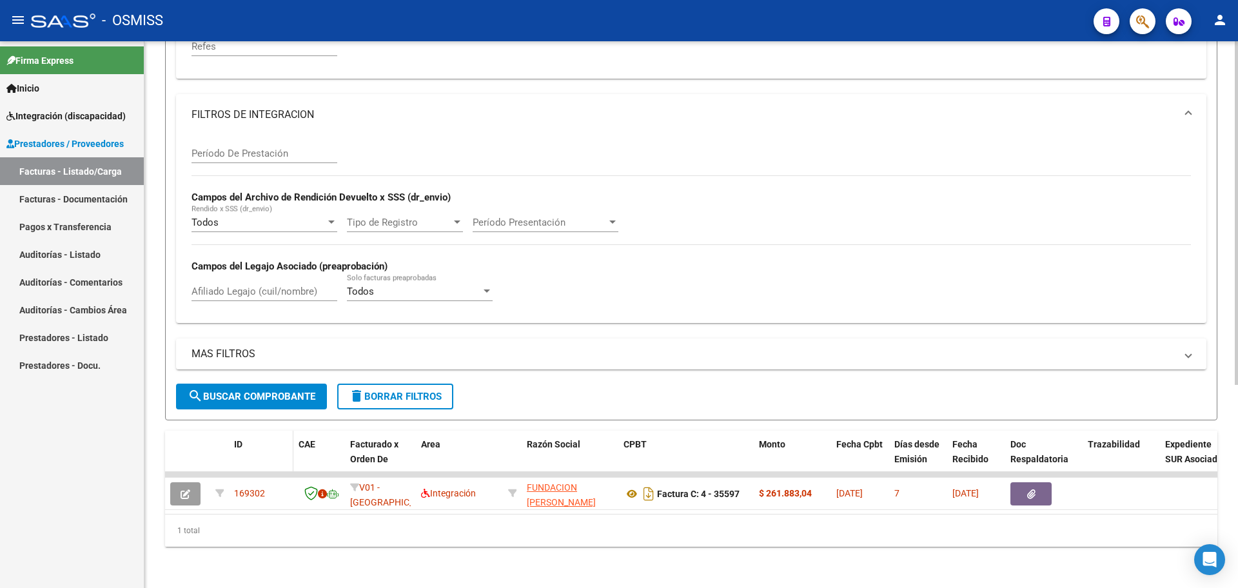
scroll to position [324, 0]
click at [252, 391] on span "search Buscar Comprobante" at bounding box center [252, 397] width 128 height 12
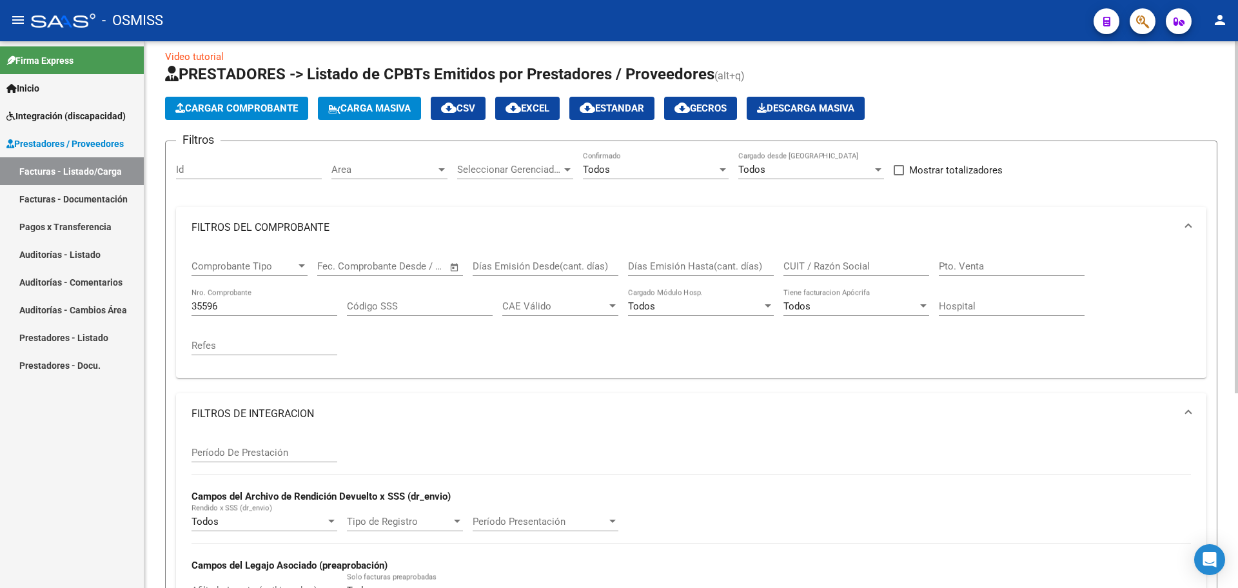
scroll to position [0, 0]
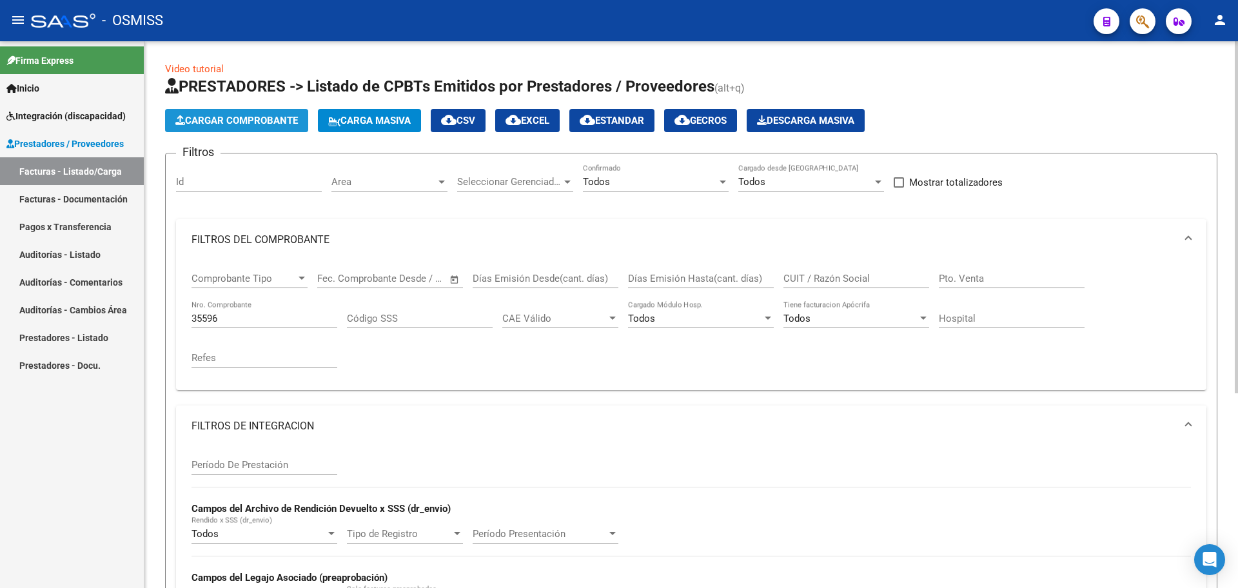
click at [197, 126] on span "Cargar Comprobante" at bounding box center [236, 121] width 123 height 12
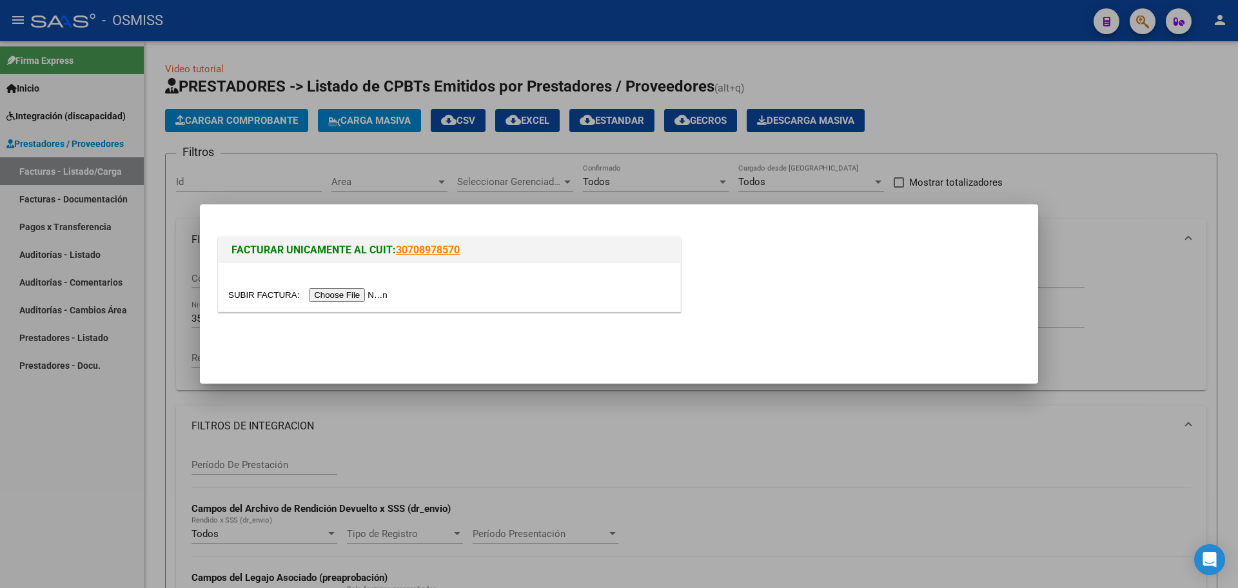
click at [360, 306] on div at bounding box center [450, 287] width 462 height 48
click at [363, 290] on input "file" at bounding box center [309, 295] width 163 height 14
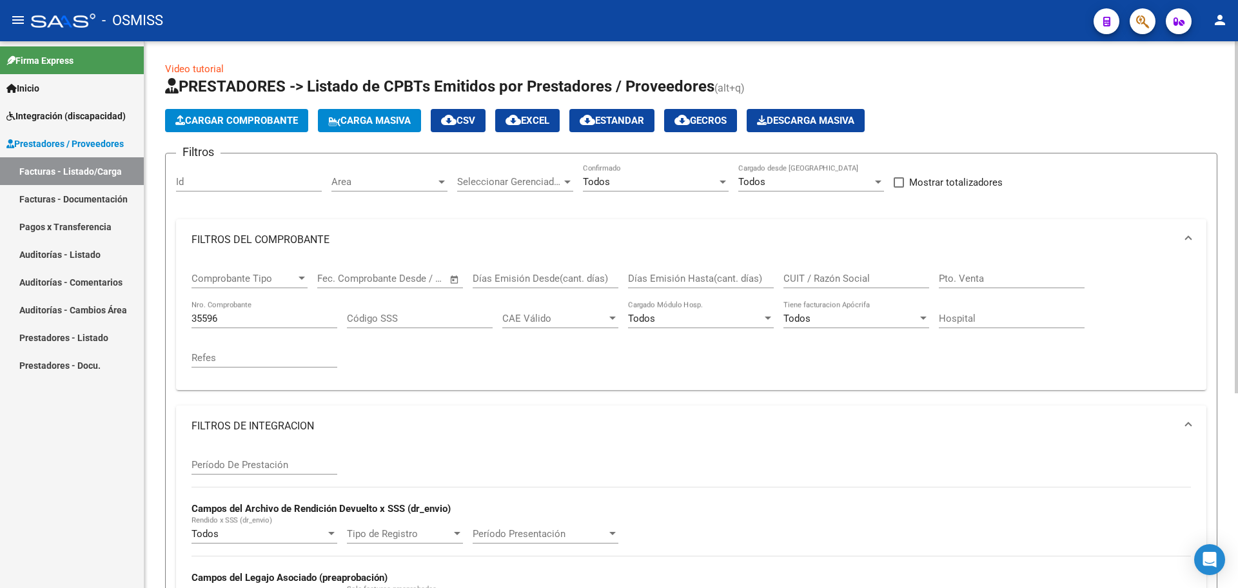
click at [229, 322] on input "35596" at bounding box center [265, 319] width 146 height 12
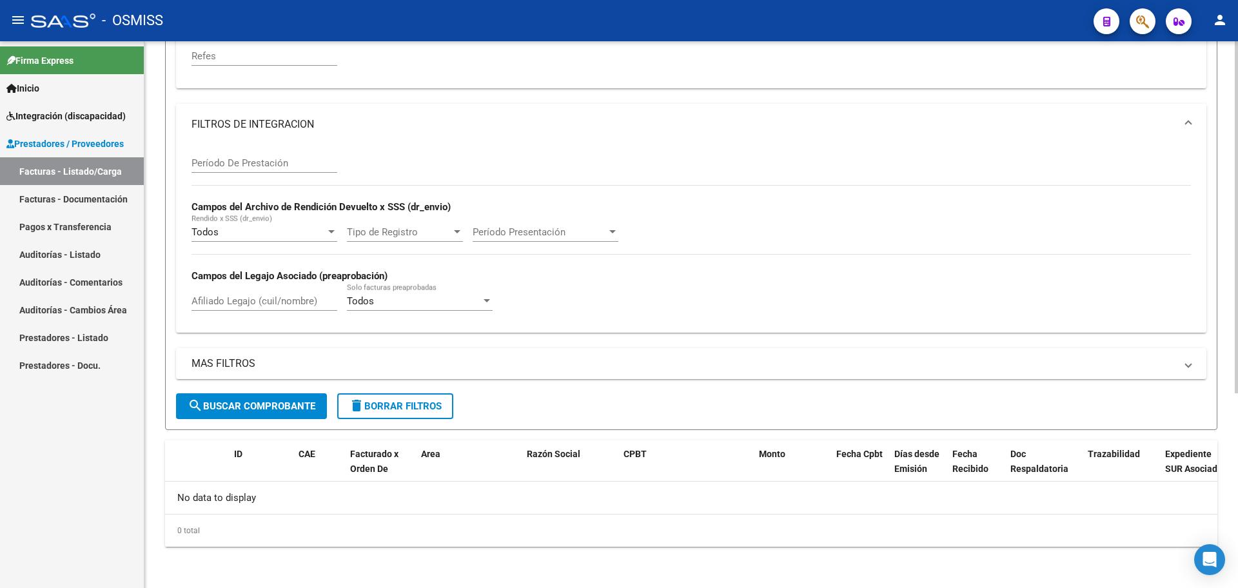
type input "355960"
click at [235, 411] on span "search Buscar Comprobante" at bounding box center [252, 406] width 128 height 12
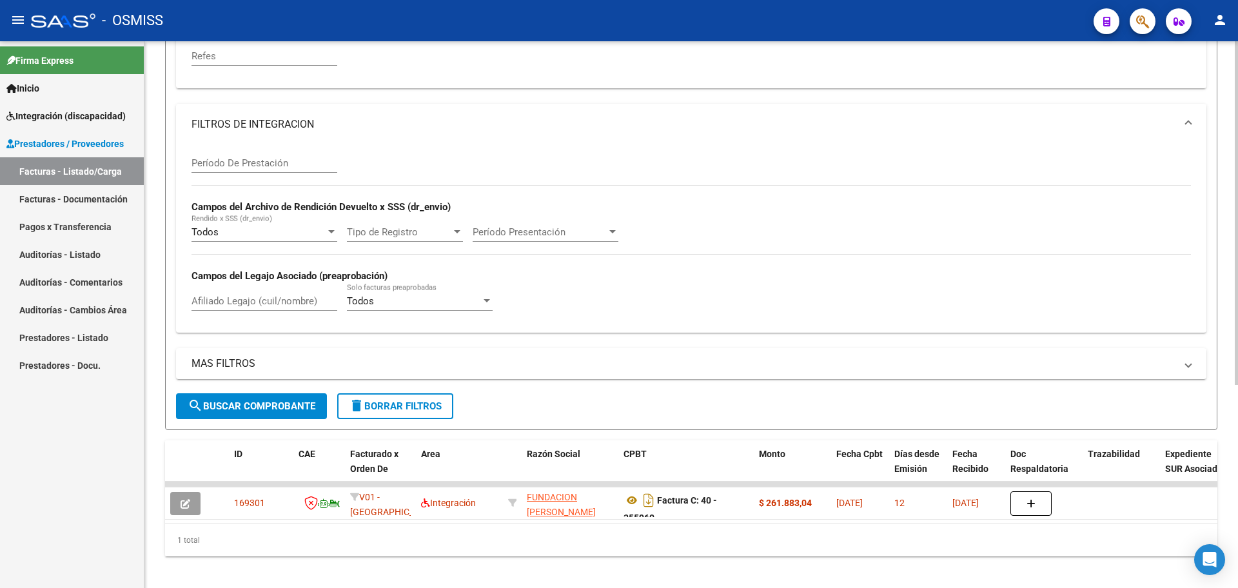
scroll to position [324, 0]
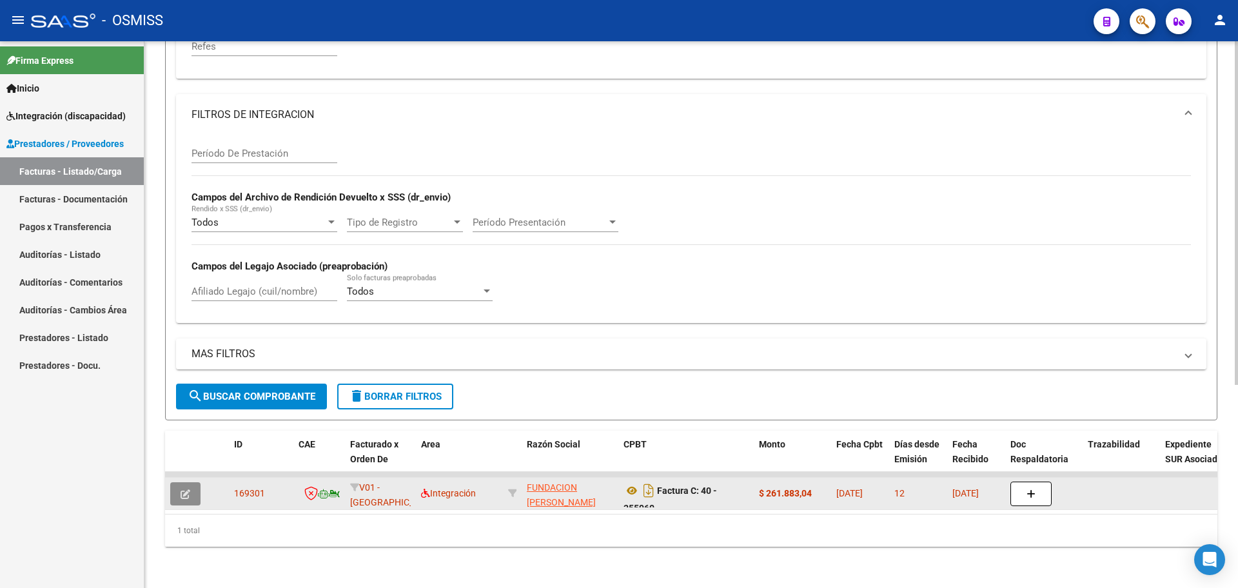
click at [197, 482] on button "button" at bounding box center [185, 493] width 30 height 23
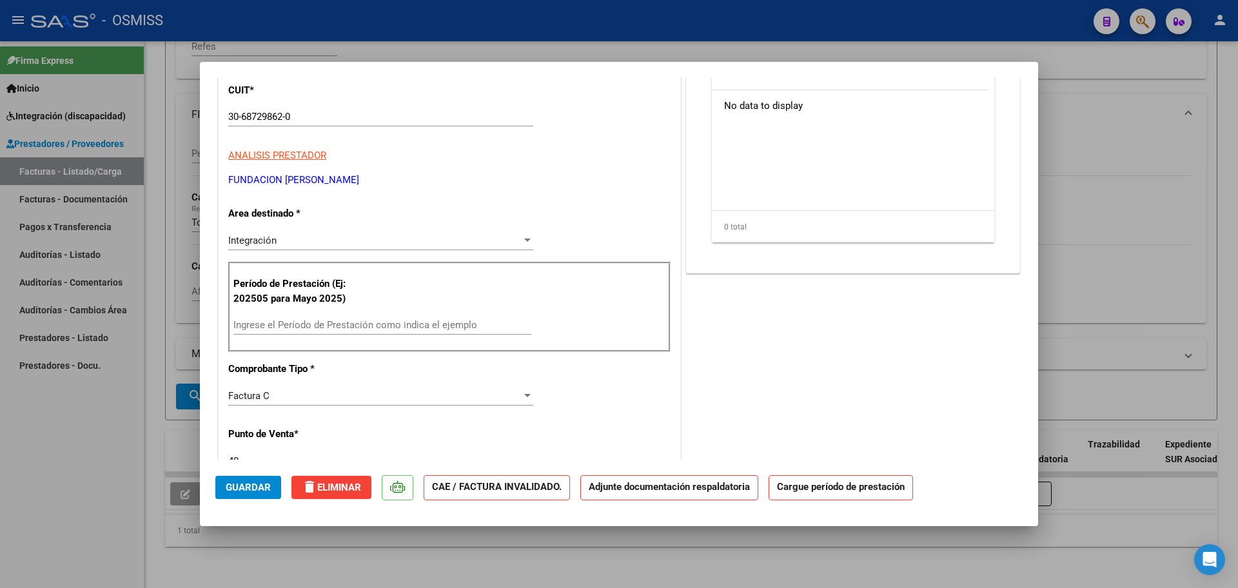
scroll to position [161, 0]
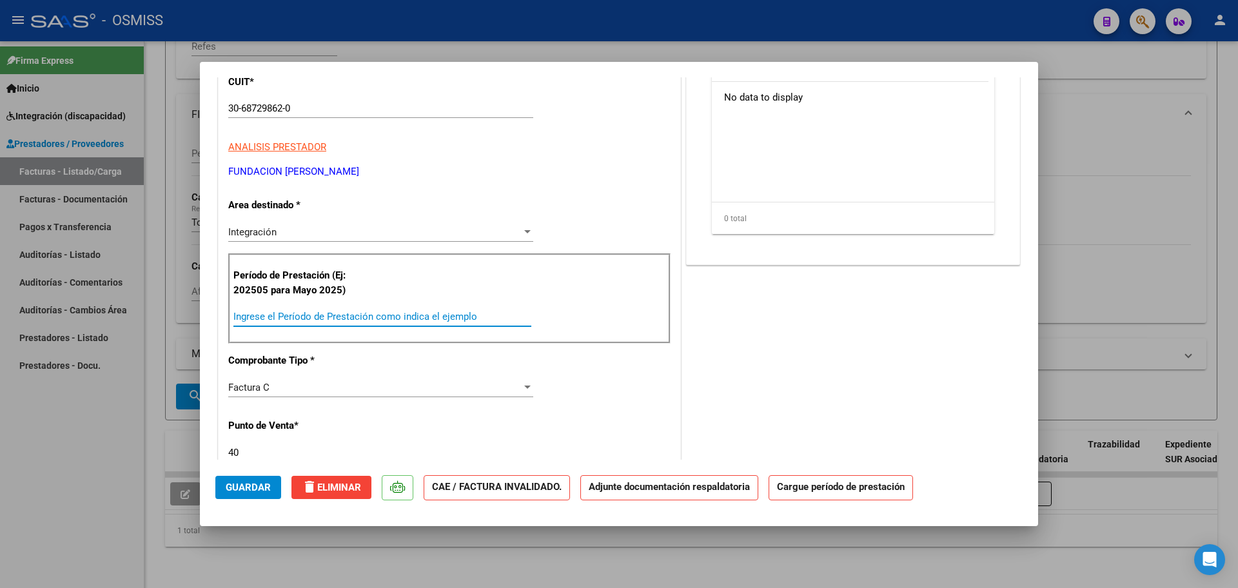
click at [295, 311] on input "Ingrese el Período de Prestación como indica el ejemplo" at bounding box center [382, 317] width 298 height 12
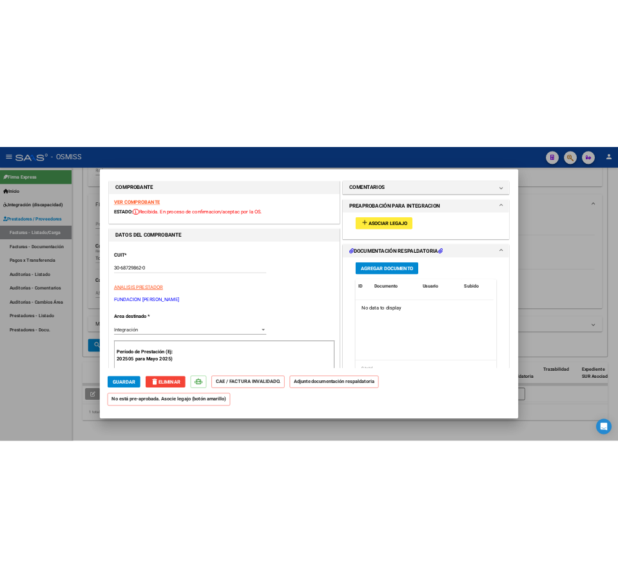
scroll to position [0, 0]
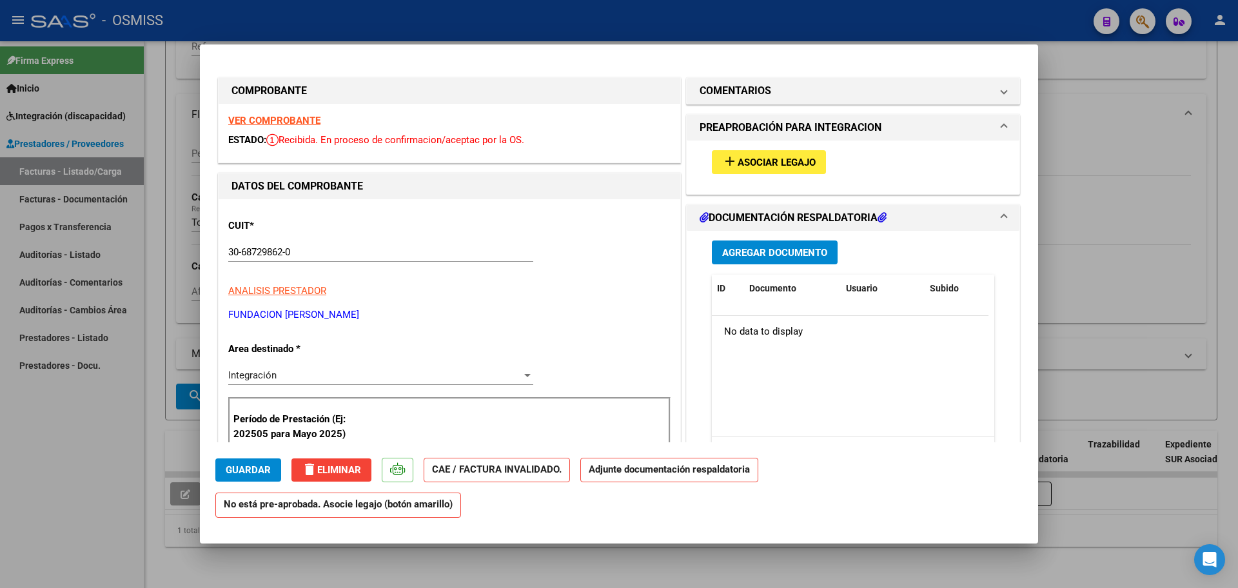
type input "202507"
click at [291, 117] on strong "VER COMPROBANTE" at bounding box center [274, 121] width 92 height 12
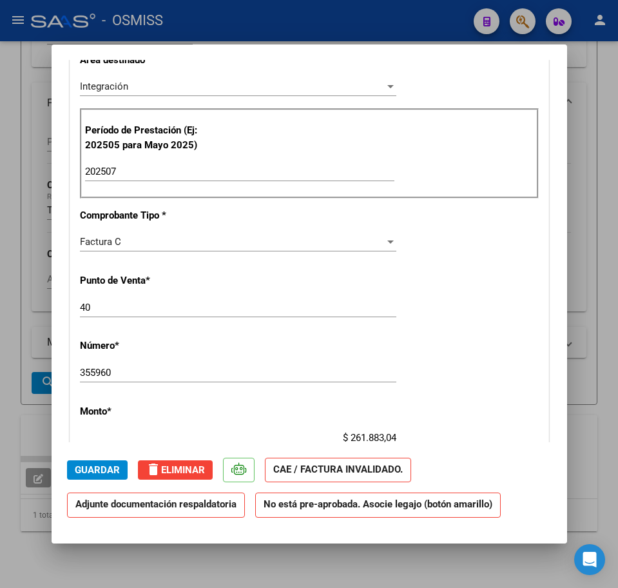
scroll to position [322, 0]
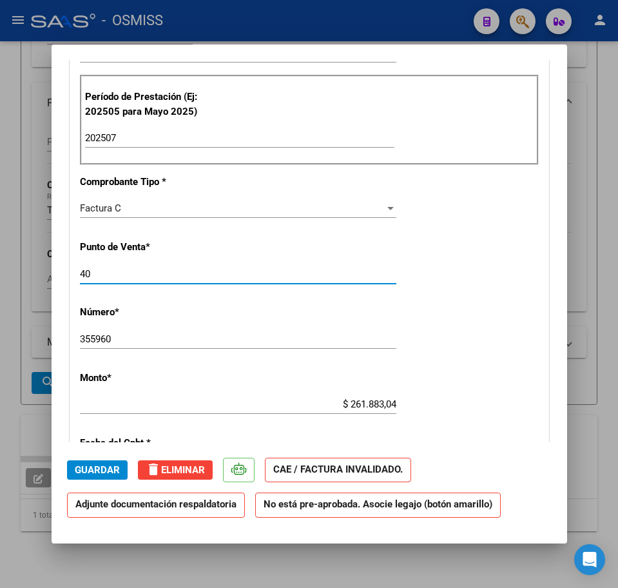
click at [97, 275] on input "40" at bounding box center [238, 274] width 317 height 12
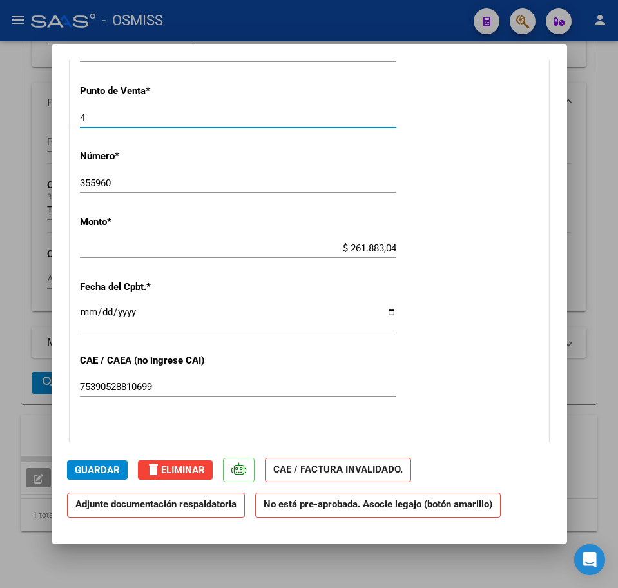
scroll to position [484, 0]
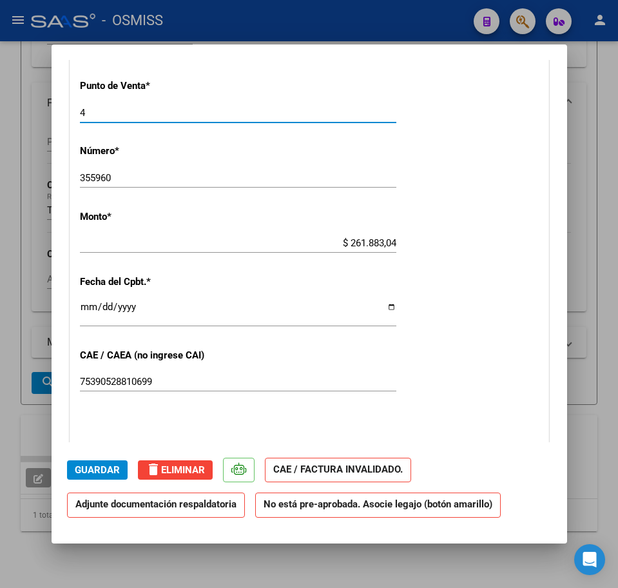
type input "4"
click at [129, 175] on input "355960" at bounding box center [238, 178] width 317 height 12
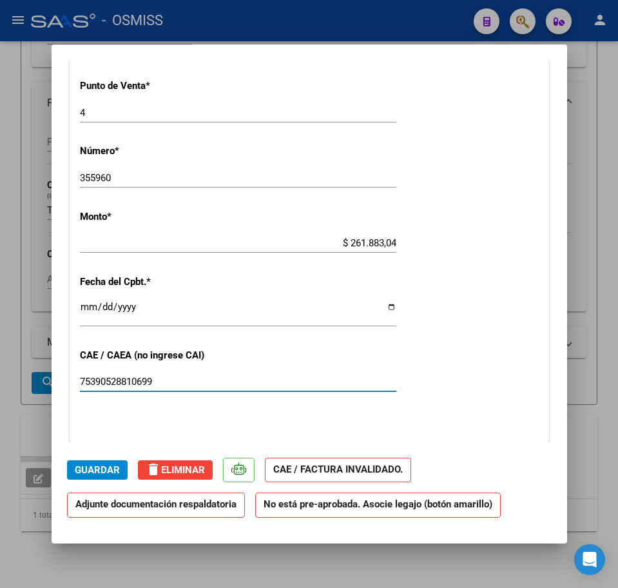
click at [223, 385] on input "75390528810699" at bounding box center [238, 382] width 317 height 12
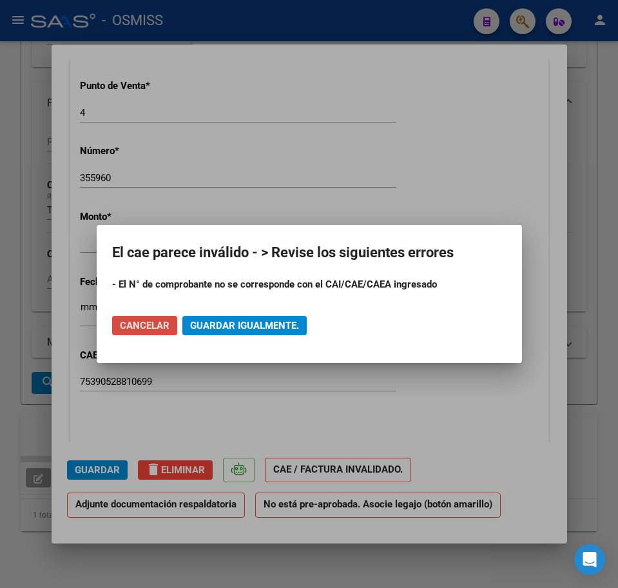
click at [159, 326] on span "Cancelar" at bounding box center [145, 326] width 50 height 12
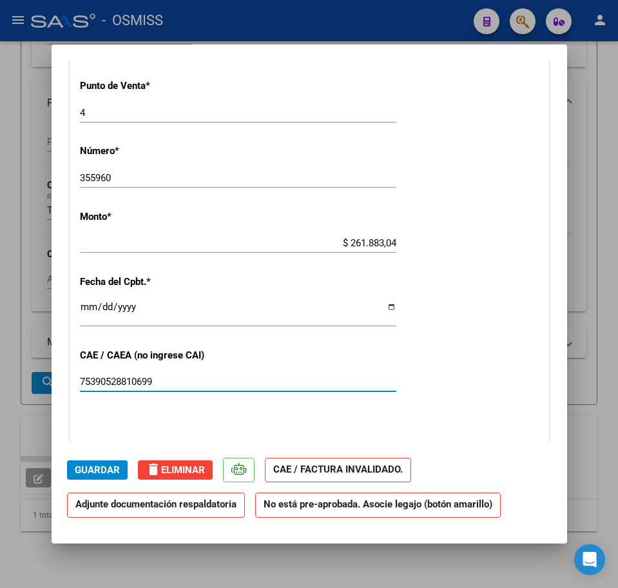
drag, startPoint x: 159, startPoint y: 380, endPoint x: 20, endPoint y: 380, distance: 139.3
click at [20, 380] on div "COMPROBANTE VER COMPROBANTE ESTADO: Recibida. En proceso de confirmacion/acepta…" at bounding box center [309, 294] width 618 height 588
type input "75390528810699"
click at [157, 184] on div "355960 Ingresar el Nro." at bounding box center [238, 177] width 317 height 19
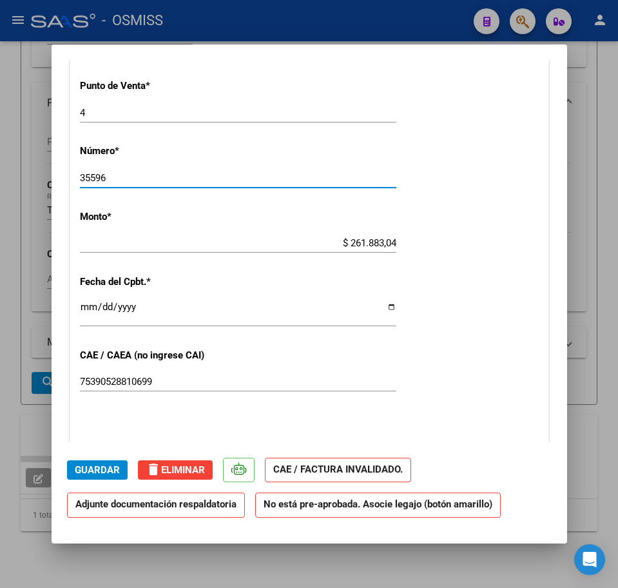
type input "35596"
click at [529, 261] on div "CUIT * 30-68729862-0 Ingresar CUIT ANALISIS PRESTADOR FUNDACION [PERSON_NAME] A…" at bounding box center [309, 181] width 478 height 931
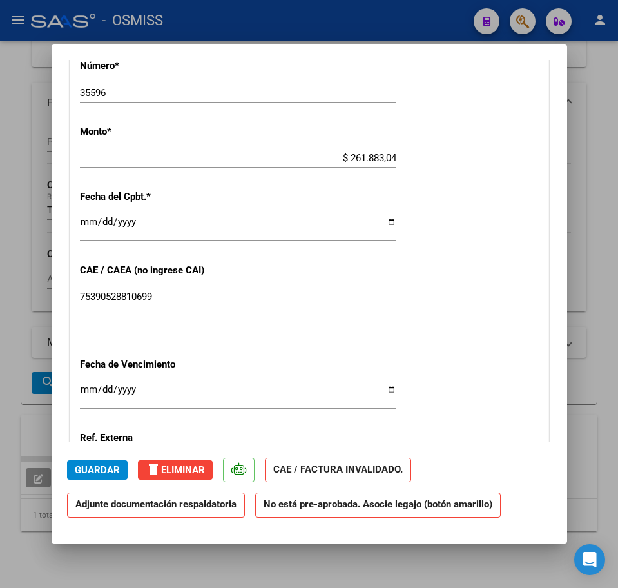
scroll to position [887, 0]
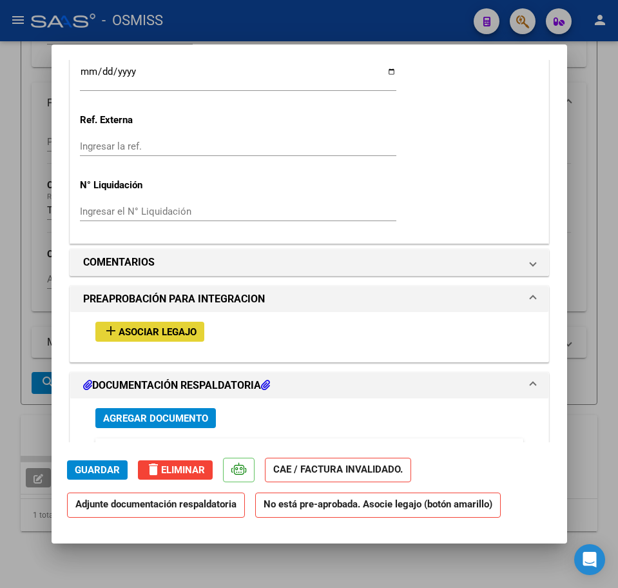
click at [130, 339] on button "add Asociar Legajo" at bounding box center [149, 332] width 109 height 20
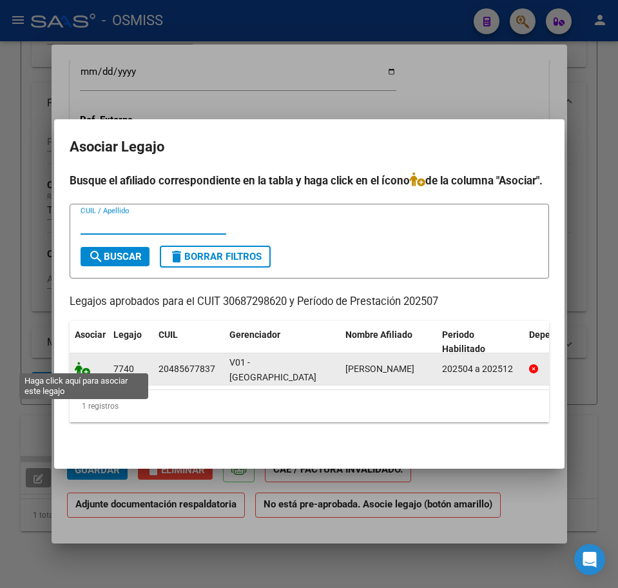
click at [77, 363] on icon at bounding box center [82, 369] width 15 height 14
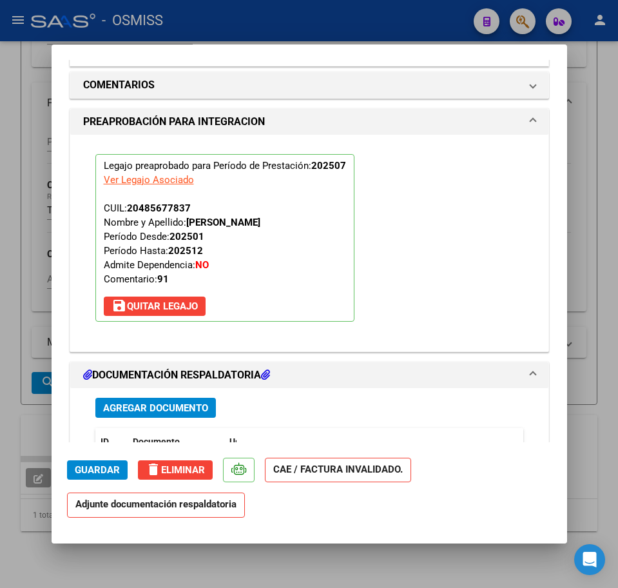
scroll to position [1243, 0]
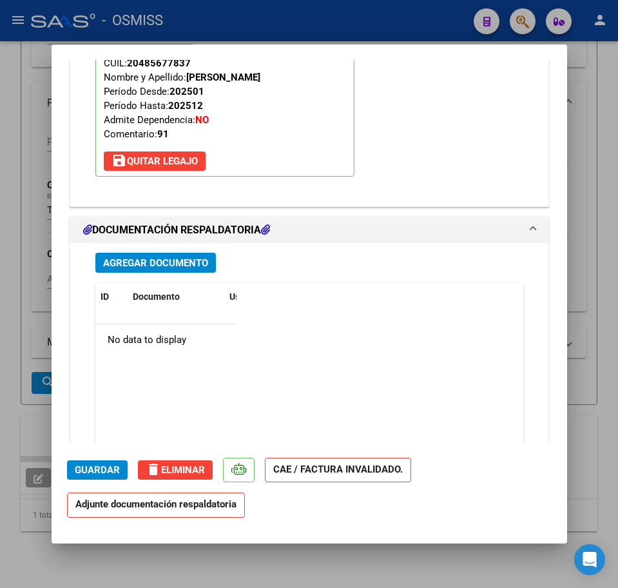
click at [145, 273] on div "Agregar Documento ID Documento Usuario Subido Acción No data to display 0 total…" at bounding box center [310, 380] width 448 height 274
click at [146, 267] on span "Agregar Documento" at bounding box center [155, 263] width 105 height 12
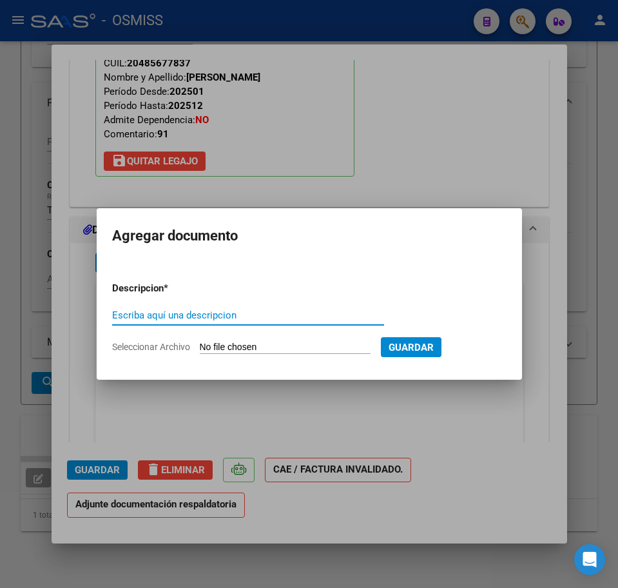
click at [222, 349] on input "Seleccionar Archivo" at bounding box center [285, 348] width 171 height 12
type input "C:\fakepath\PL 4-35596 [PERSON_NAME] L MIS 07.pdf"
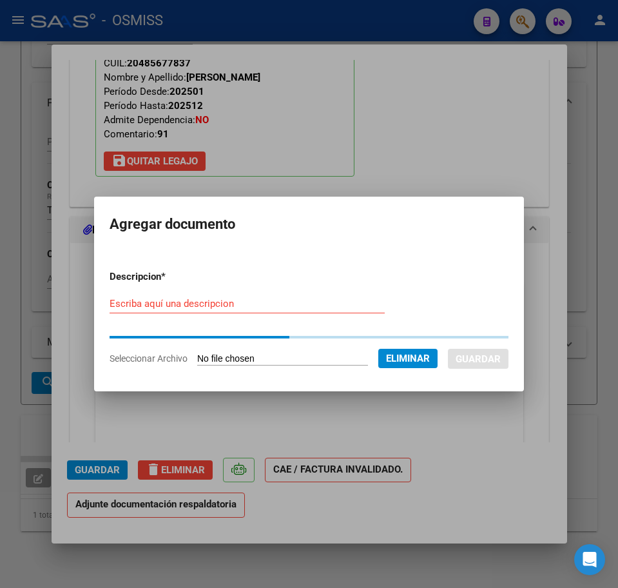
click at [141, 299] on input "Escriba aquí una descripcion" at bounding box center [247, 304] width 275 height 12
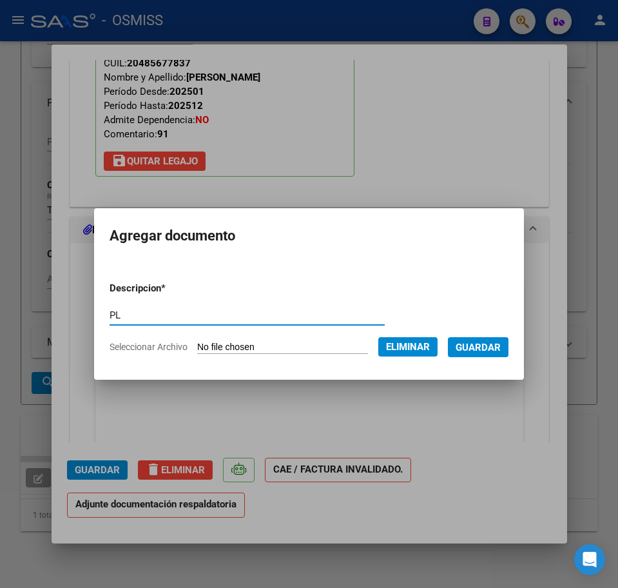
type input "PL"
click at [487, 342] on span "Guardar" at bounding box center [478, 348] width 45 height 12
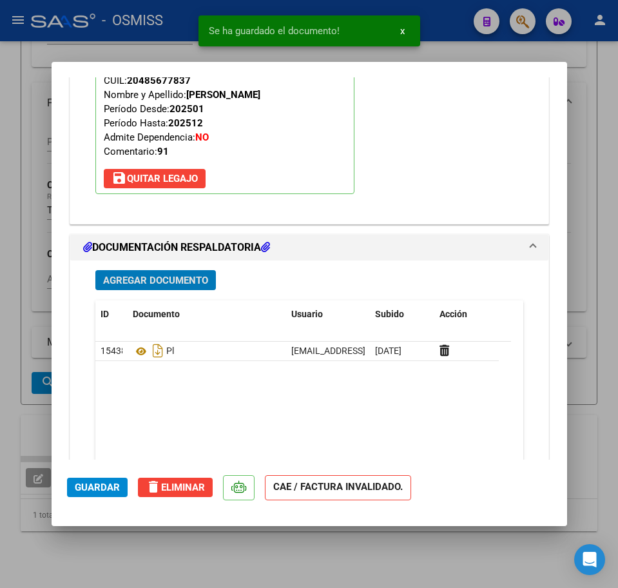
click at [97, 482] on span "Guardar" at bounding box center [97, 488] width 45 height 12
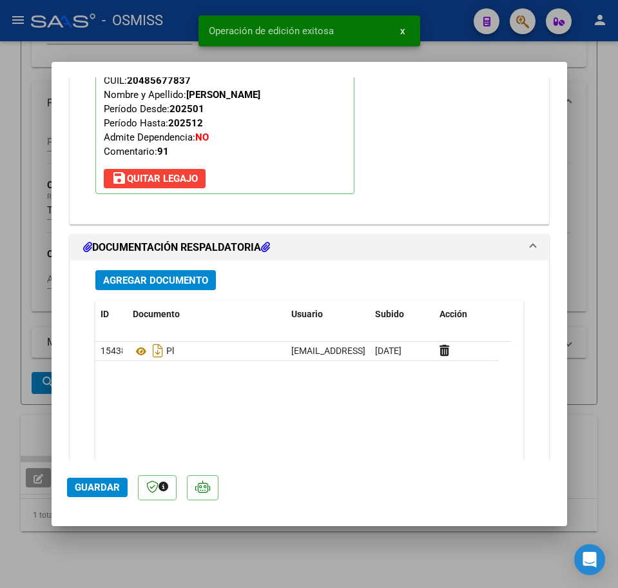
type input "$ 0,00"
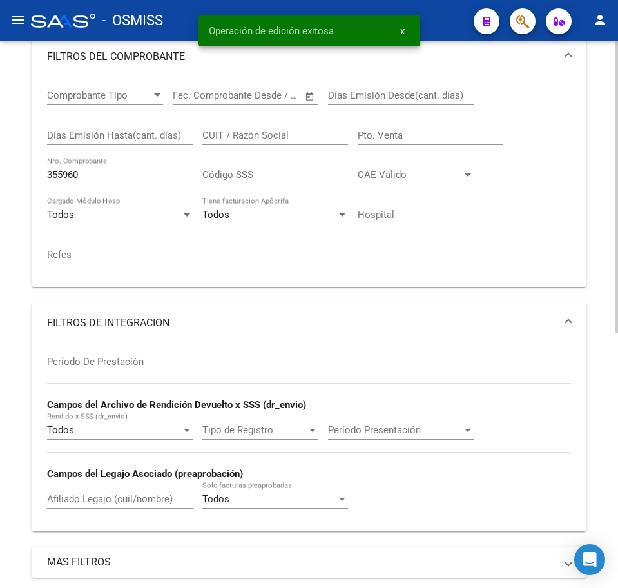
scroll to position [237, 0]
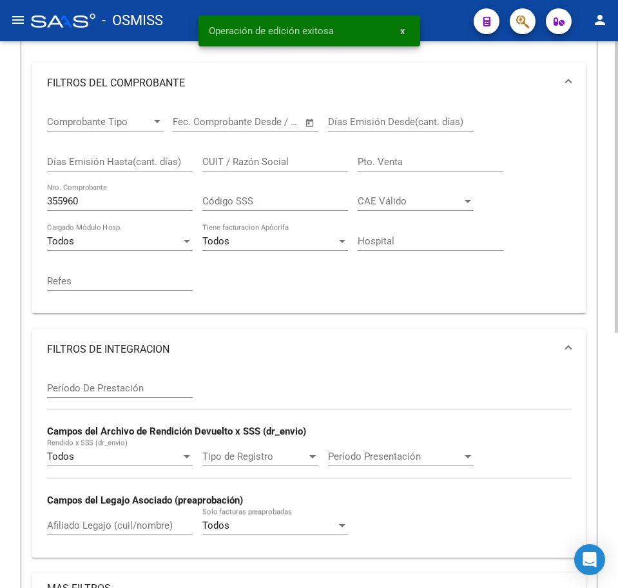
click at [101, 197] on input "355960" at bounding box center [120, 201] width 146 height 12
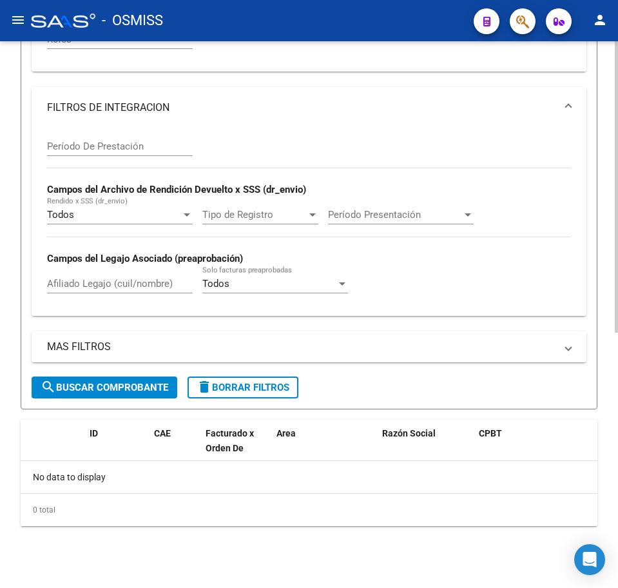
type input "35596"
click at [96, 384] on span "search Buscar Comprobante" at bounding box center [105, 388] width 128 height 12
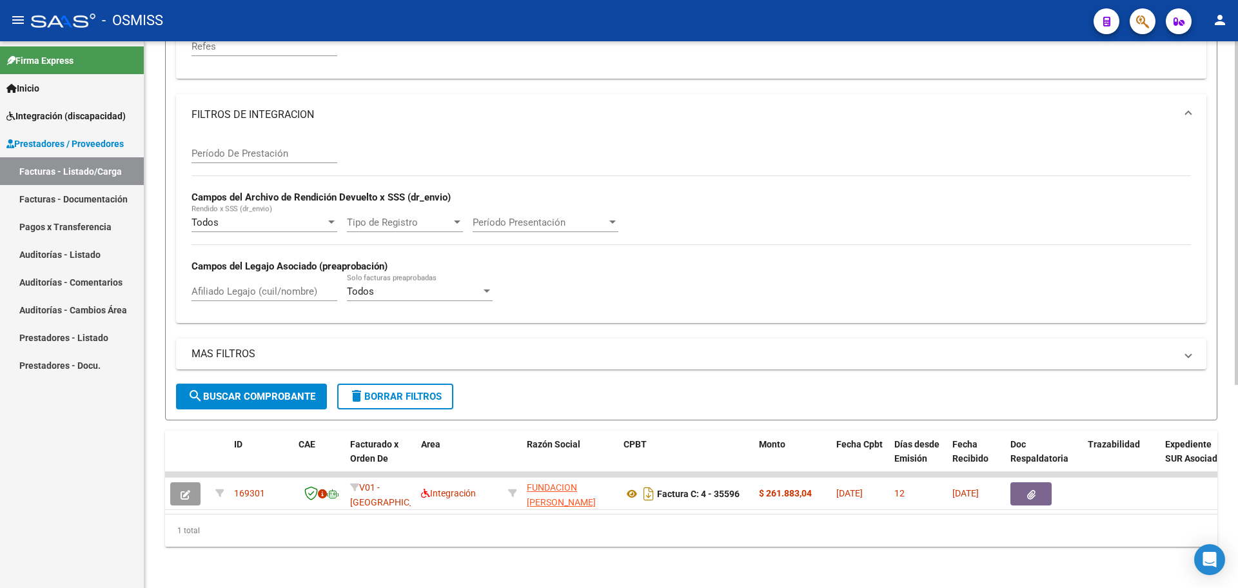
scroll to position [324, 0]
